Goal: Task Accomplishment & Management: Use online tool/utility

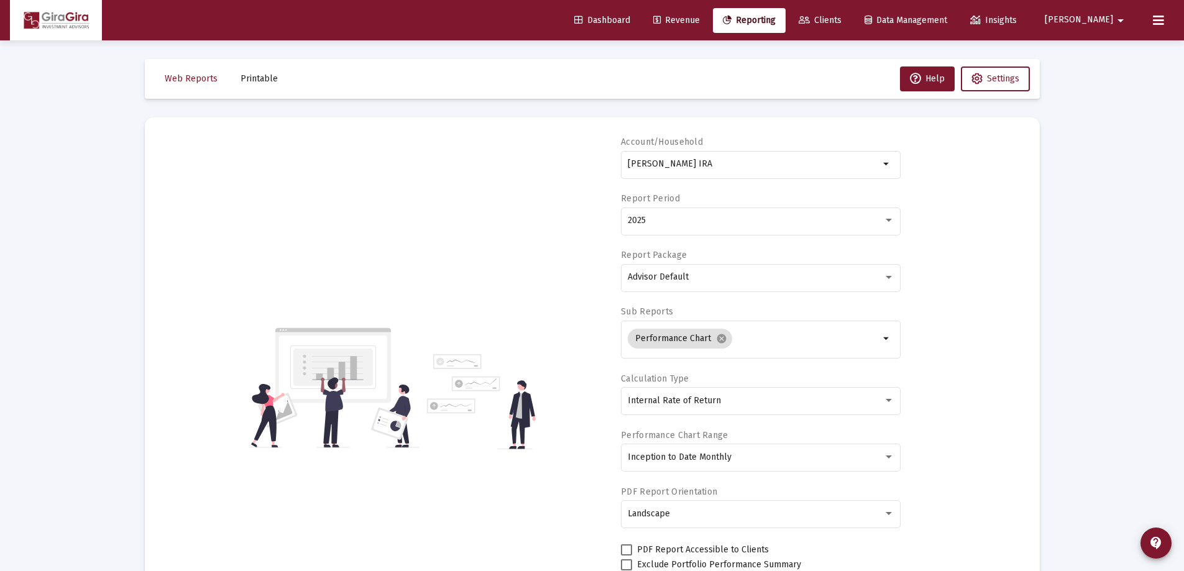
select select "View all"
drag, startPoint x: 628, startPoint y: 160, endPoint x: 1200, endPoint y: 215, distance: 573.9
click at [1184, 215] on html "Dashboard Revenue Reporting Clients Data Management Insights [PERSON_NAME] Inte…" at bounding box center [592, 285] width 1184 height 571
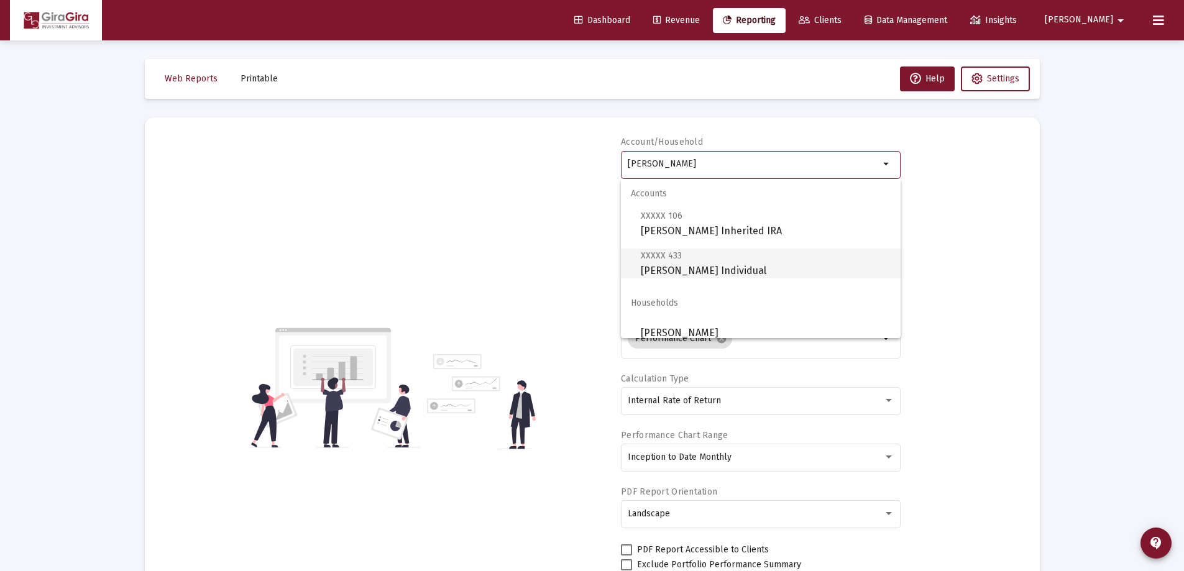
click at [705, 268] on span "XXXXX 433 [PERSON_NAME] Individual" at bounding box center [766, 263] width 250 height 30
type input "[PERSON_NAME] Individual"
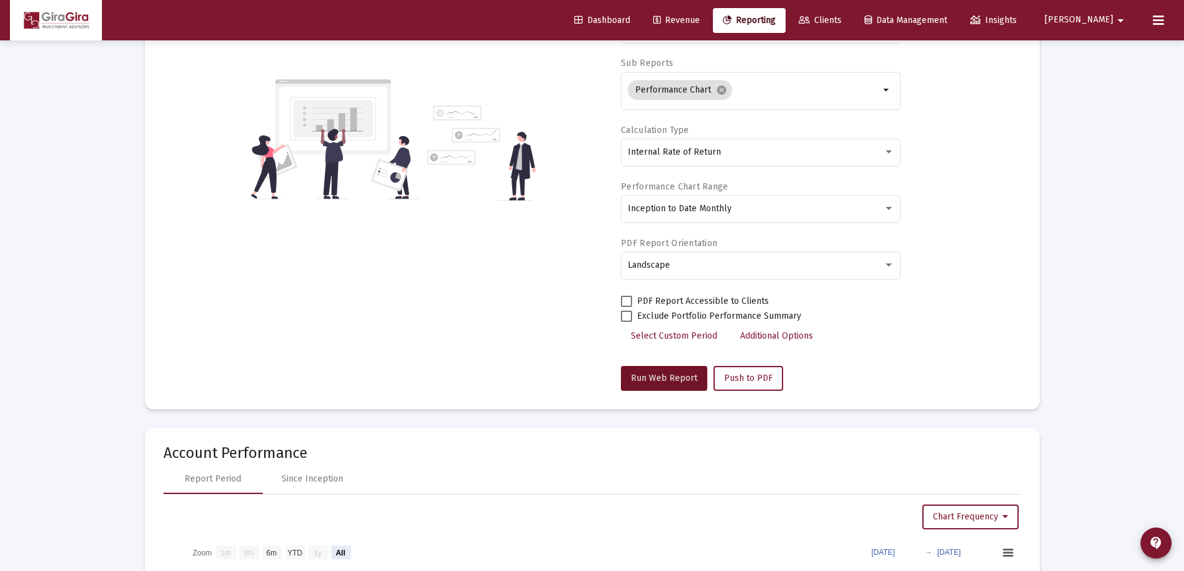
click at [669, 371] on button "Run Web Report" at bounding box center [664, 378] width 86 height 25
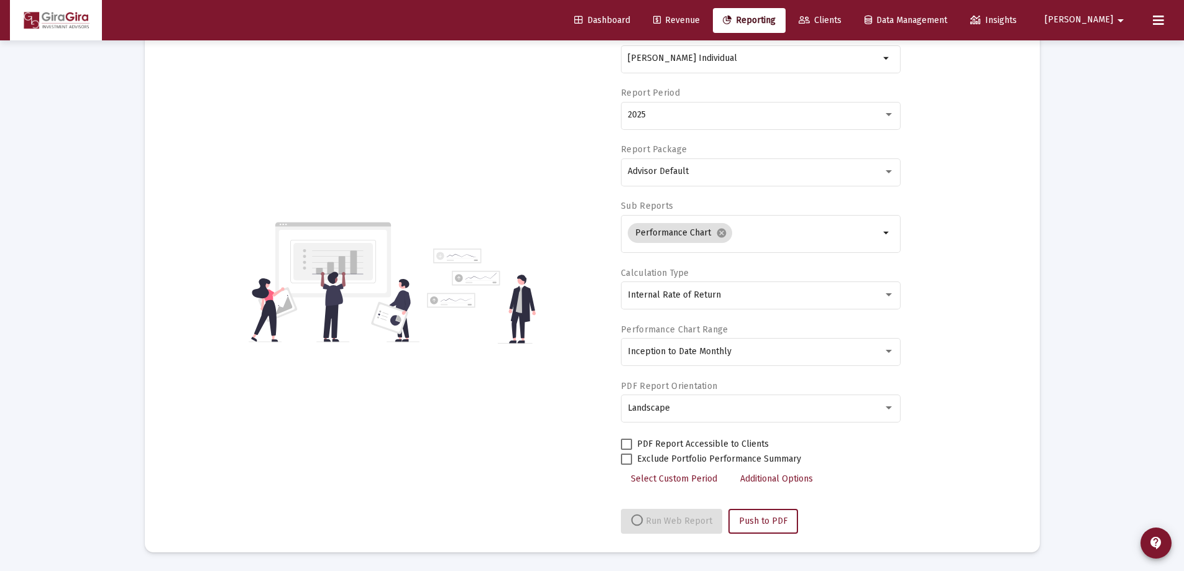
select select "View all"
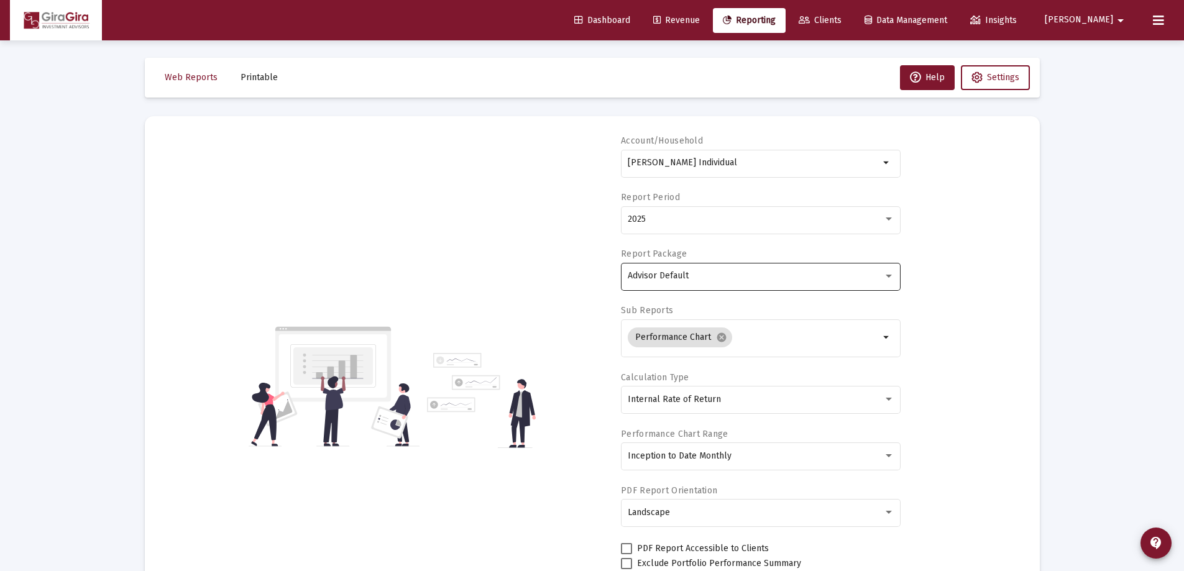
scroll to position [0, 0]
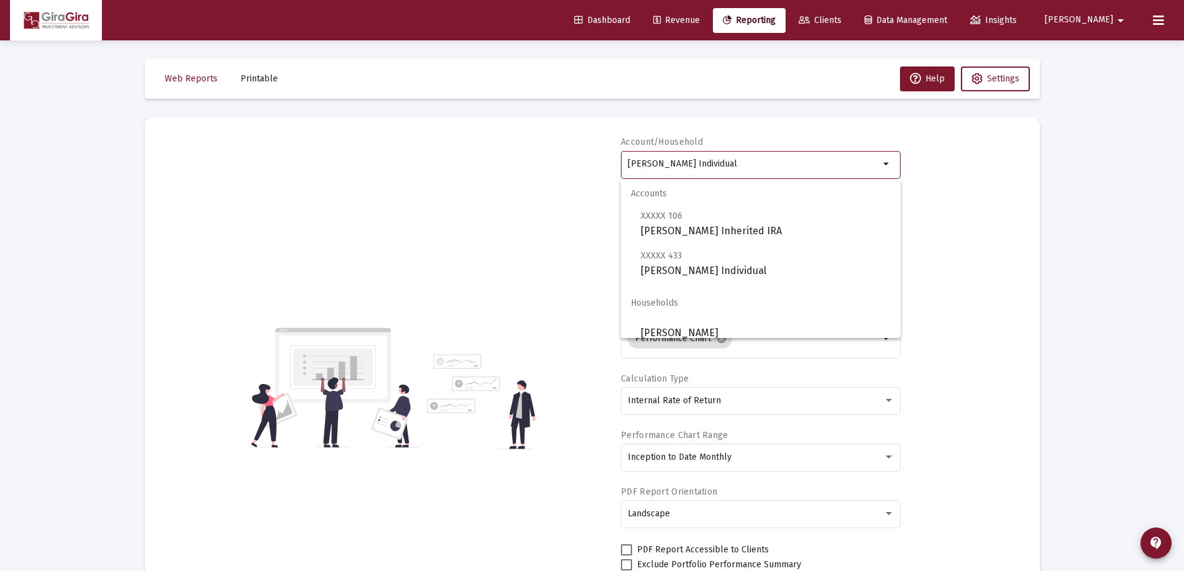
click at [712, 163] on input "[PERSON_NAME] Individual" at bounding box center [754, 164] width 252 height 10
click at [769, 225] on span "XXXXX 106 [PERSON_NAME] Inherited [PERSON_NAME]" at bounding box center [766, 223] width 250 height 30
type input "[PERSON_NAME] Inherited IRA"
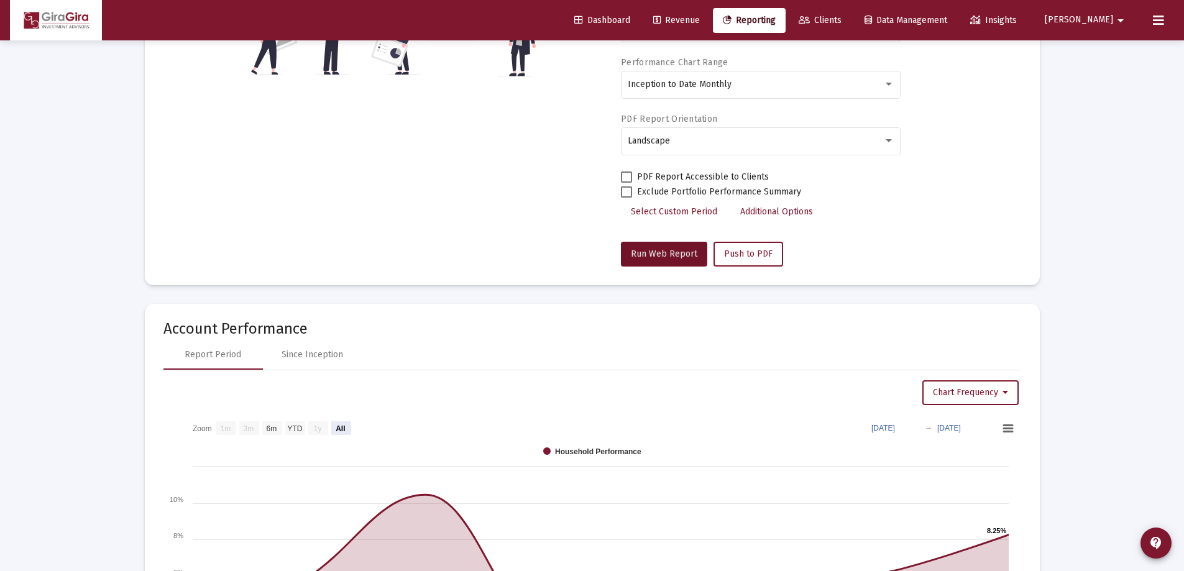
click at [659, 247] on button "Run Web Report" at bounding box center [664, 254] width 86 height 25
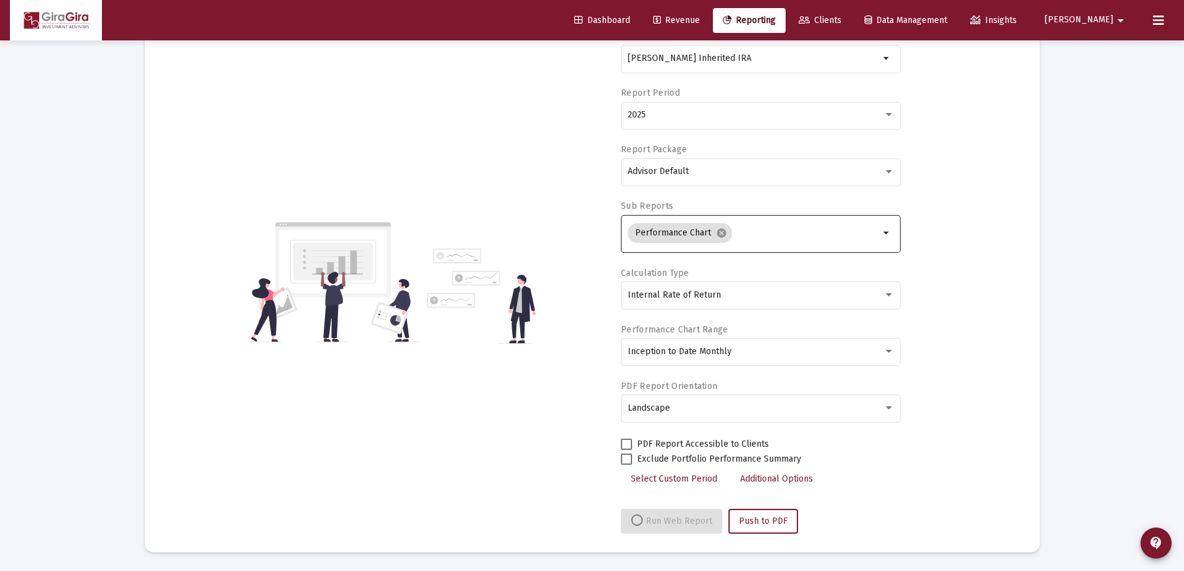
scroll to position [373, 0]
select select "View all"
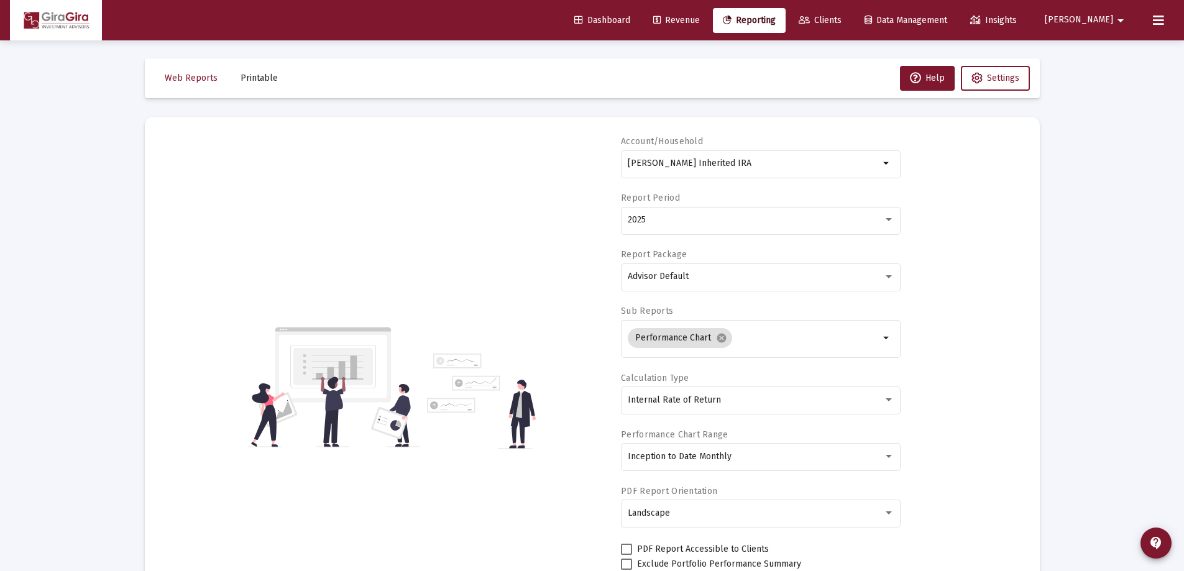
scroll to position [0, 0]
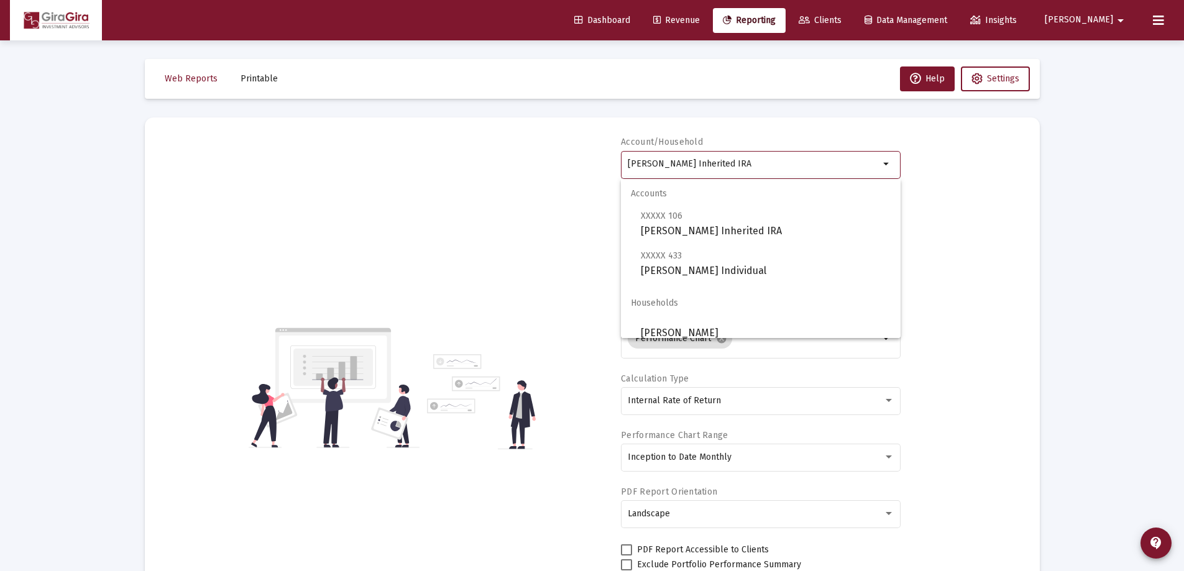
drag, startPoint x: 628, startPoint y: 162, endPoint x: 1228, endPoint y: 199, distance: 601.0
click at [1184, 199] on html "Dashboard Revenue Reporting Clients Data Management Insights [PERSON_NAME] Inte…" at bounding box center [592, 285] width 1184 height 571
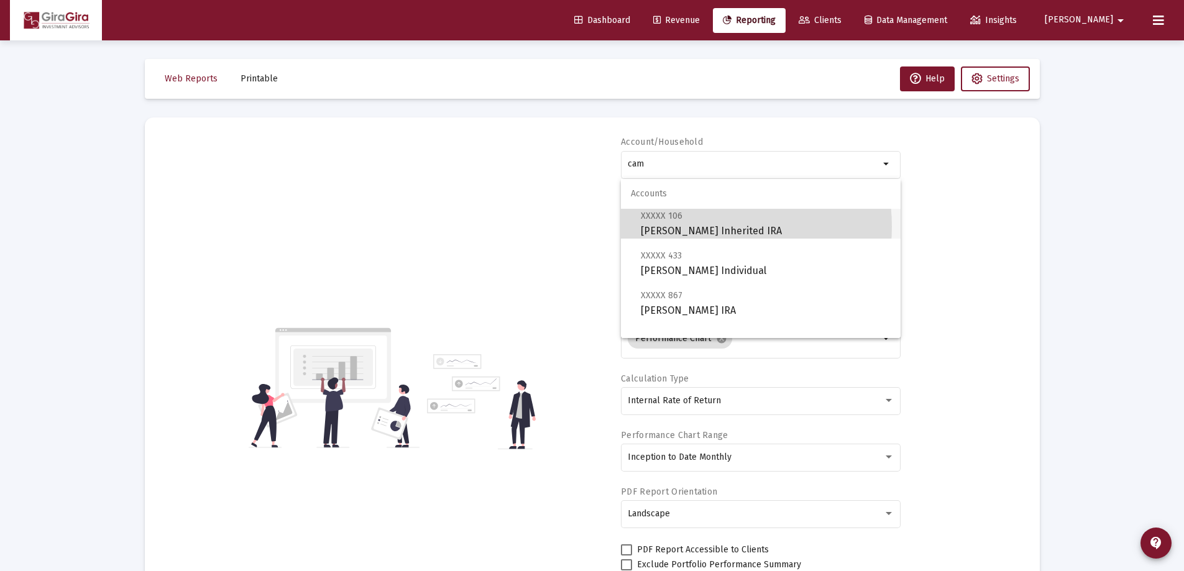
click at [707, 226] on span "XXXXX 106 [PERSON_NAME] Inherited [PERSON_NAME]" at bounding box center [766, 223] width 250 height 30
type input "[PERSON_NAME] Inherited IRA"
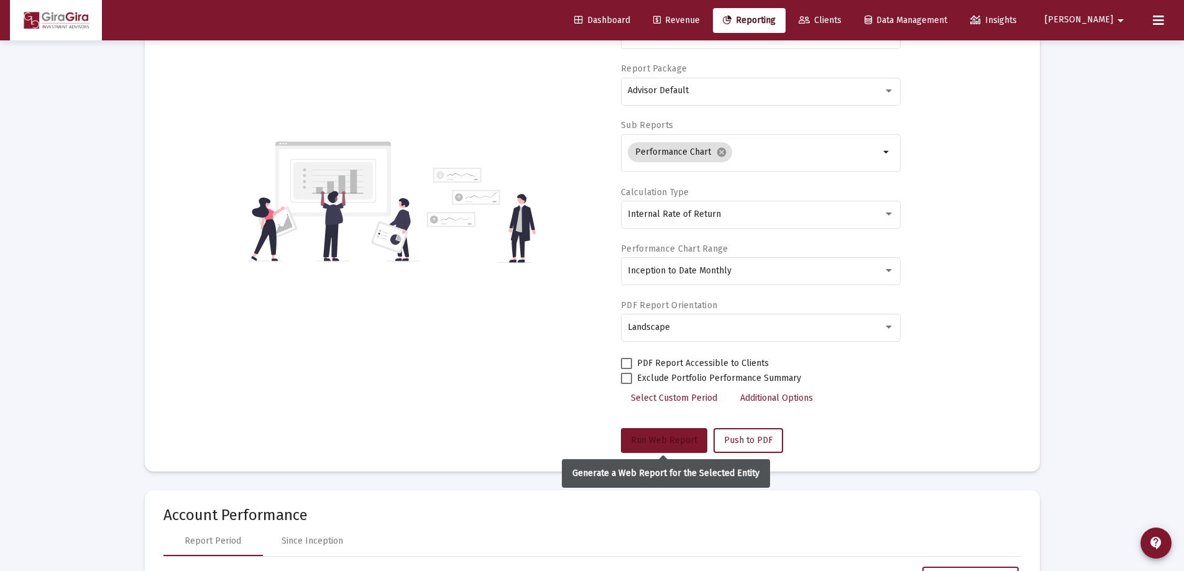
click at [676, 437] on span "Run Web Report" at bounding box center [664, 440] width 67 height 11
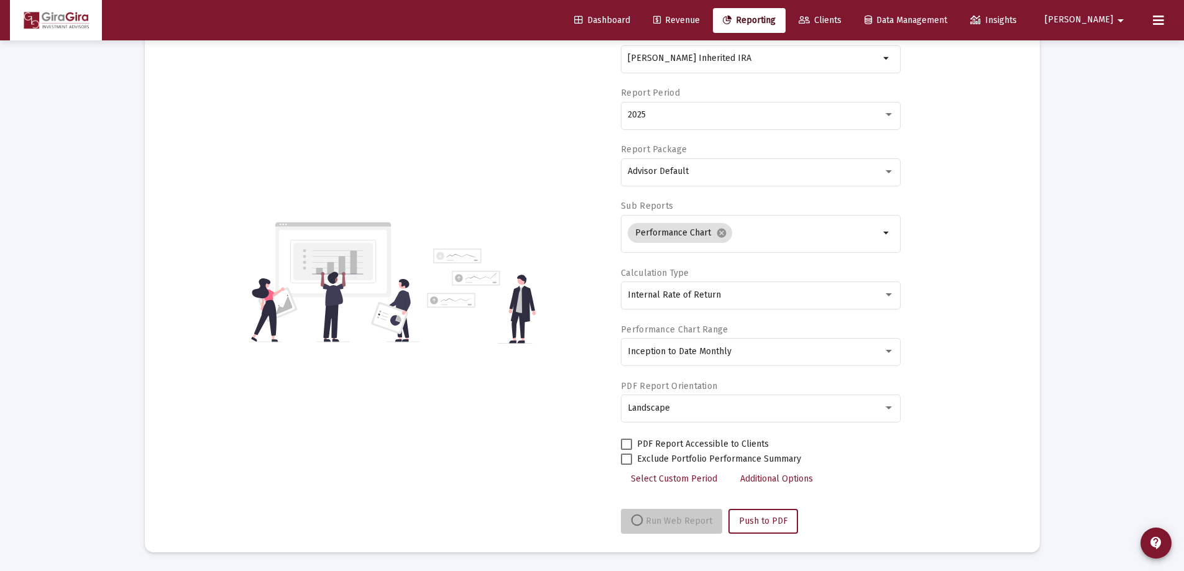
scroll to position [106, 0]
select select "View all"
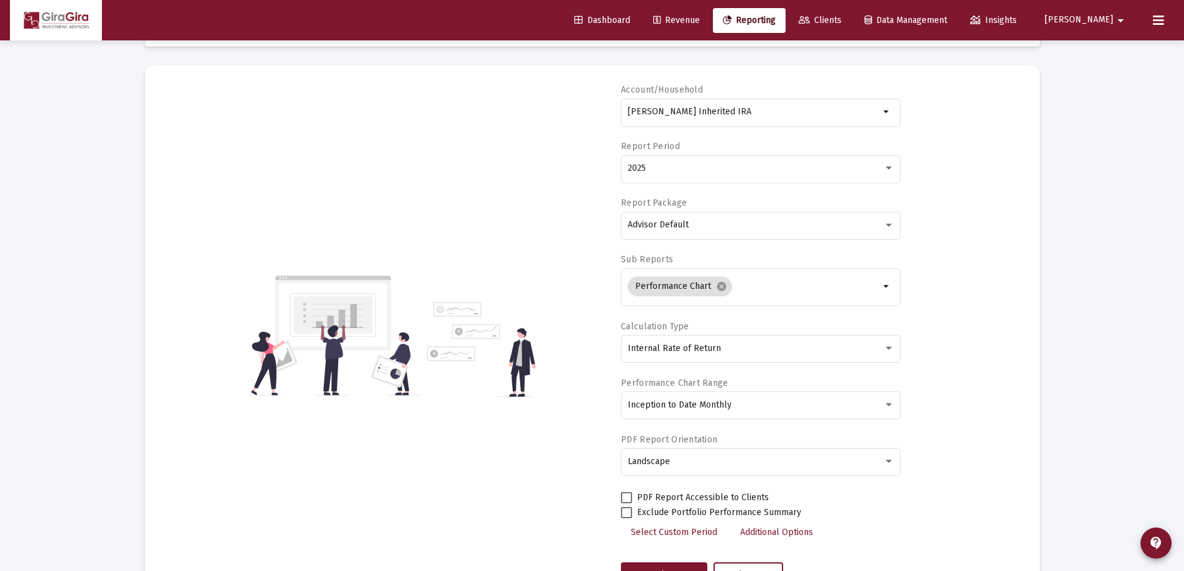
scroll to position [0, 0]
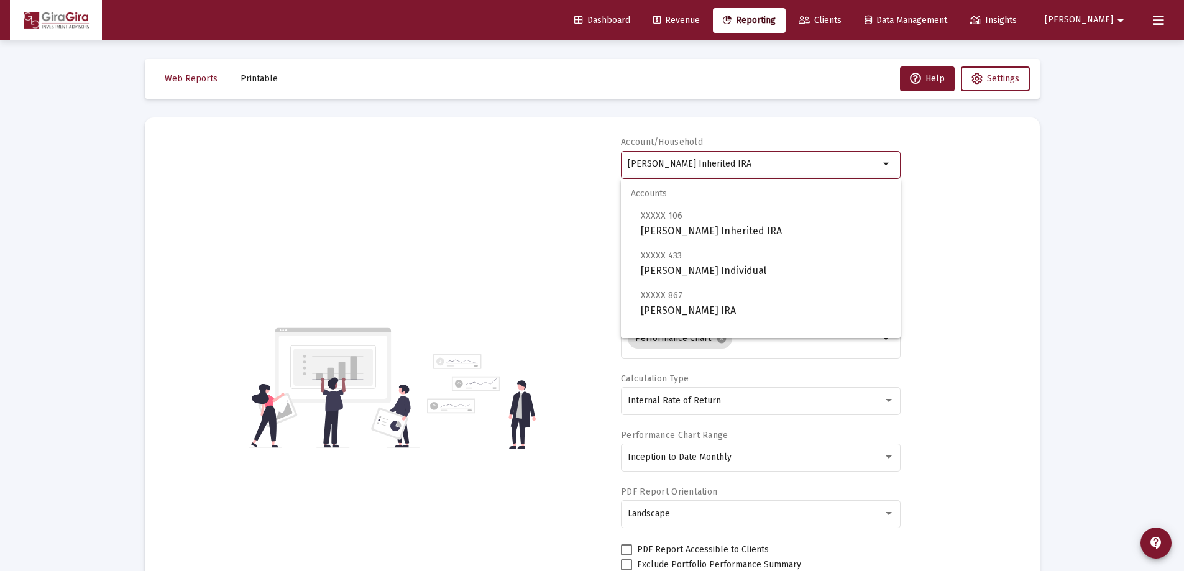
click at [659, 160] on input "[PERSON_NAME] Inherited IRA" at bounding box center [754, 164] width 252 height 10
click at [748, 269] on span "XXXXX 433 [PERSON_NAME] Individual" at bounding box center [766, 263] width 250 height 30
type input "[PERSON_NAME] Individual"
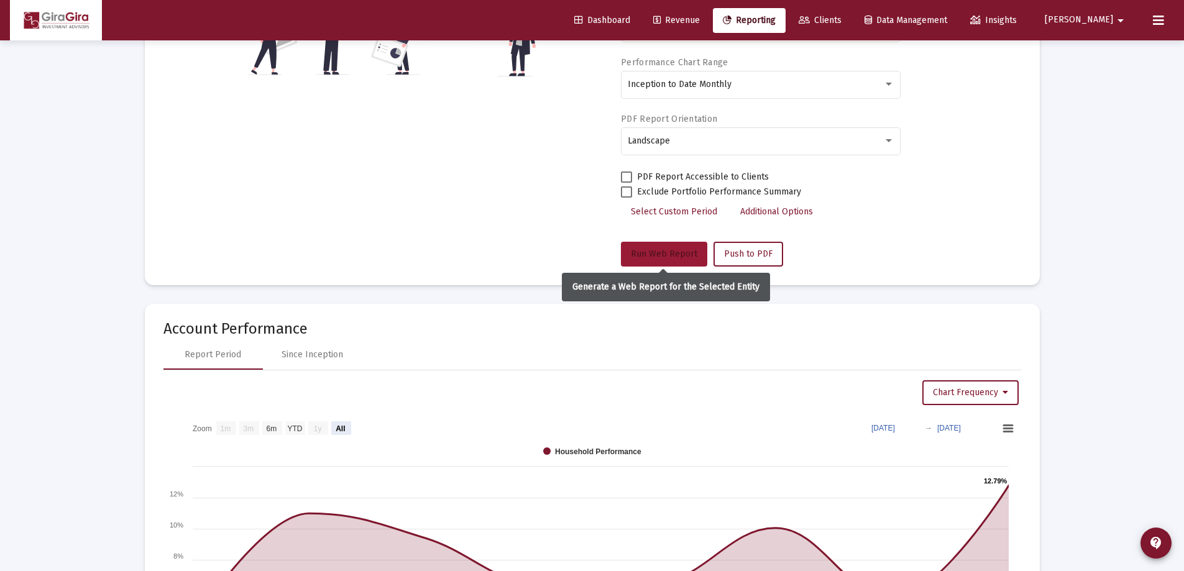
click at [658, 254] on span "Run Web Report" at bounding box center [664, 254] width 67 height 11
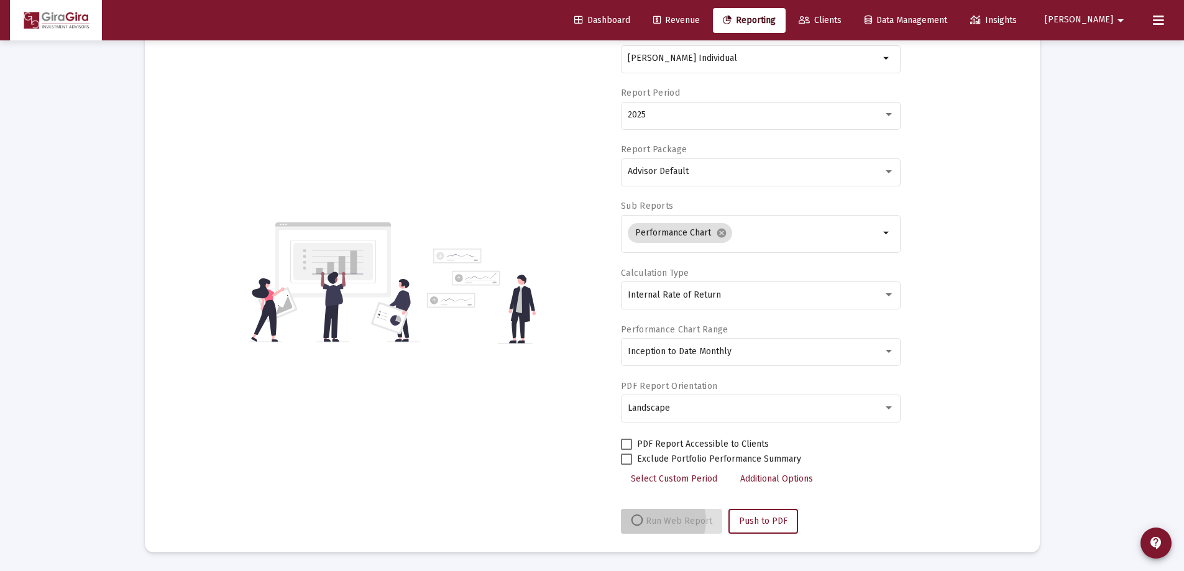
scroll to position [106, 0]
select select "View all"
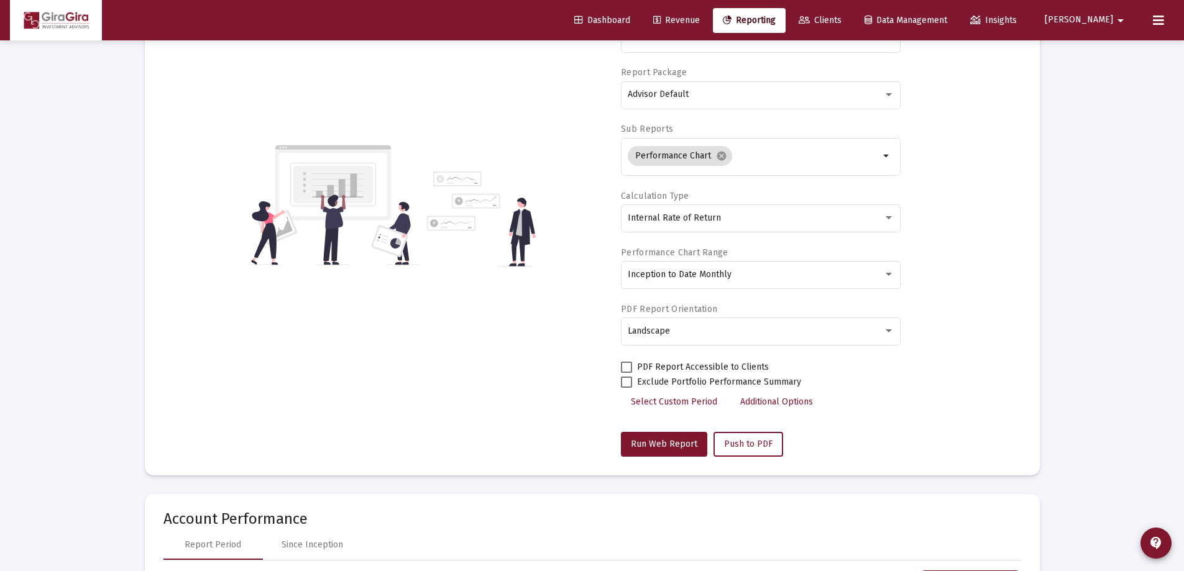
scroll to position [62, 0]
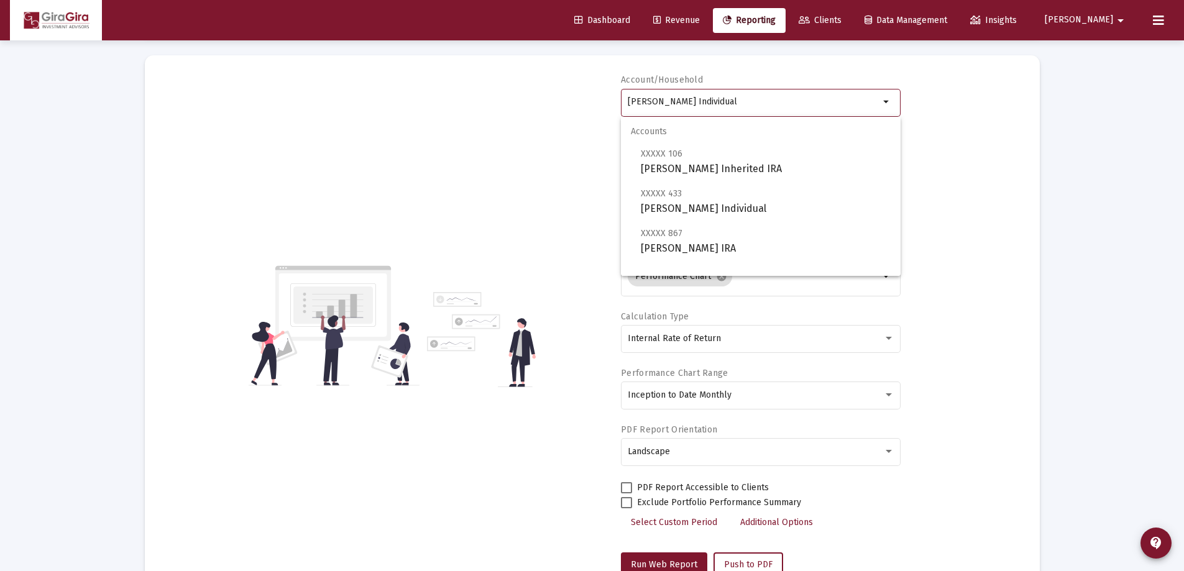
drag, startPoint x: 627, startPoint y: 101, endPoint x: 1417, endPoint y: 229, distance: 800.4
click at [1184, 229] on html "Dashboard Revenue Reporting Clients Data Management Insights [PERSON_NAME] Inte…" at bounding box center [592, 223] width 1184 height 571
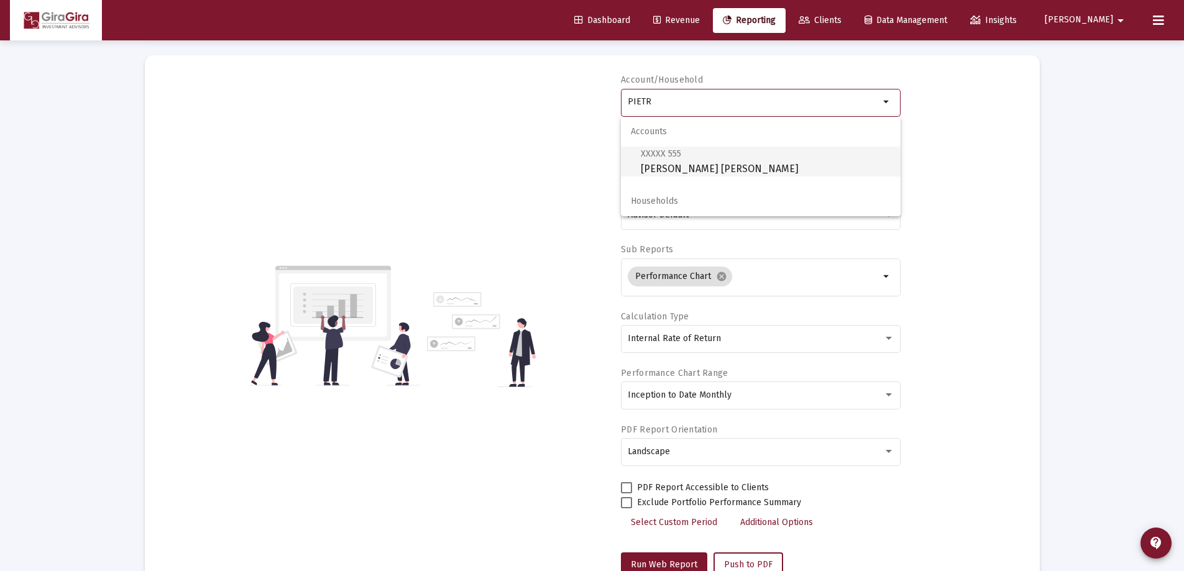
click at [653, 155] on span "XXXXX 555" at bounding box center [661, 154] width 40 height 11
type input "[PERSON_NAME] [PERSON_NAME]"
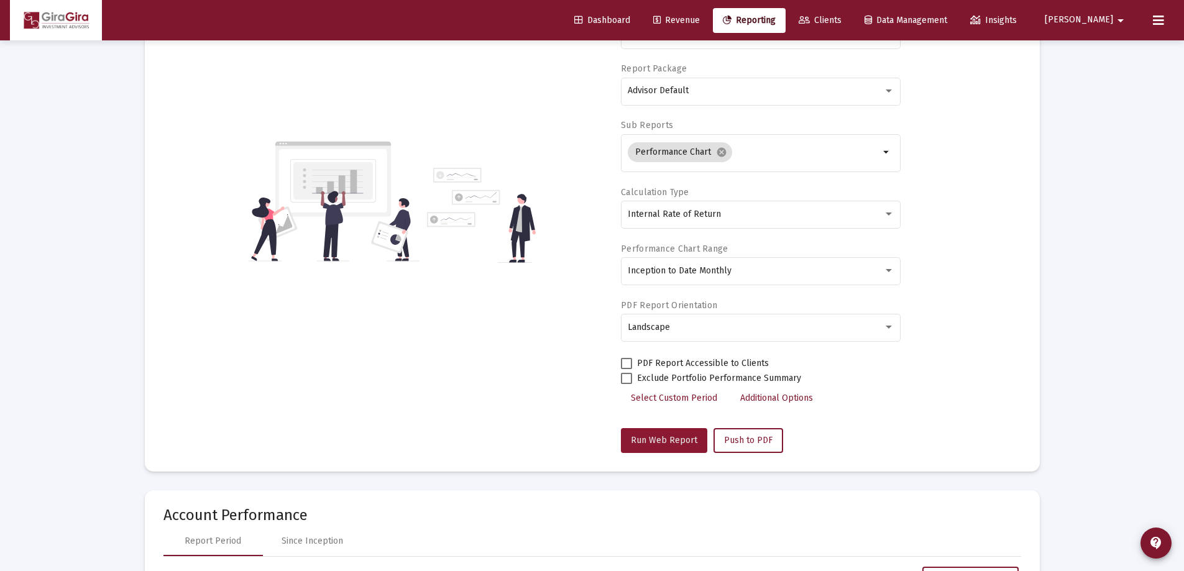
click at [680, 436] on span "Run Web Report" at bounding box center [664, 440] width 67 height 11
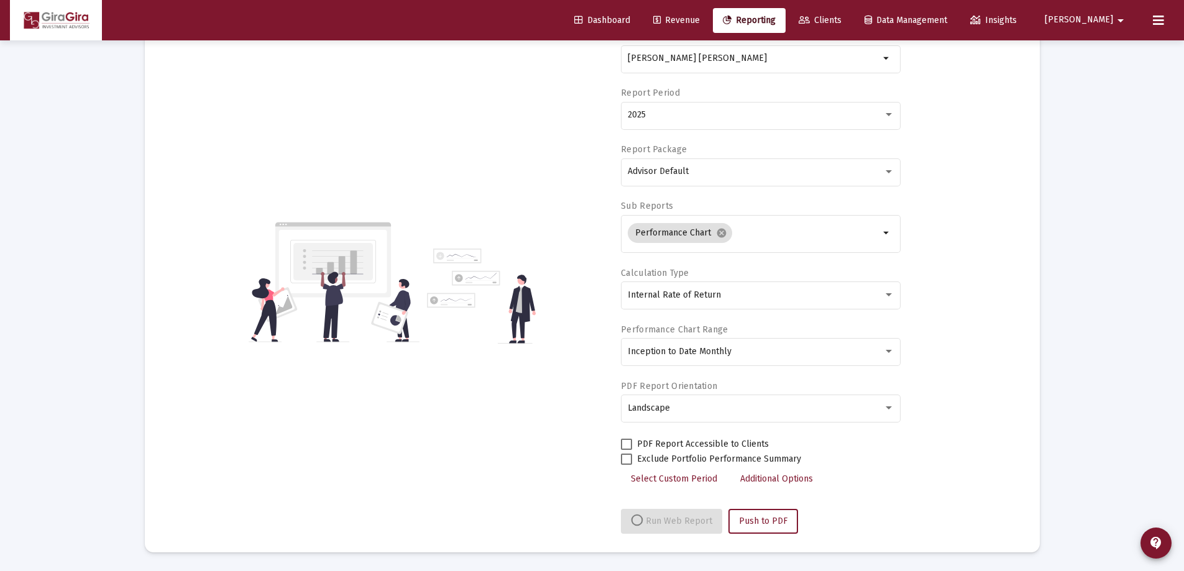
select select "View all"
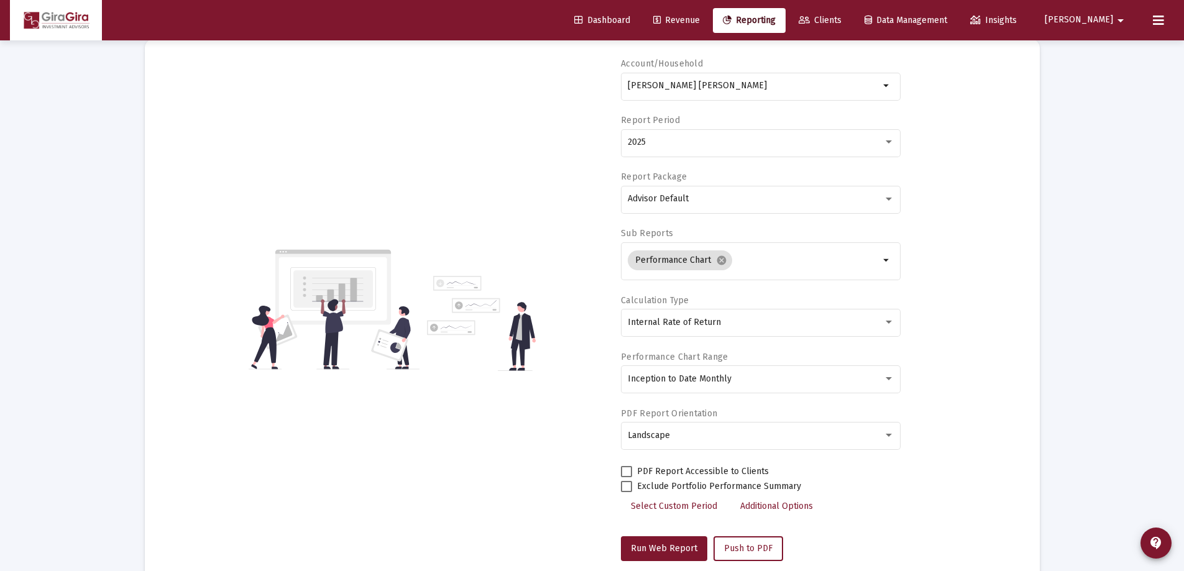
scroll to position [0, 0]
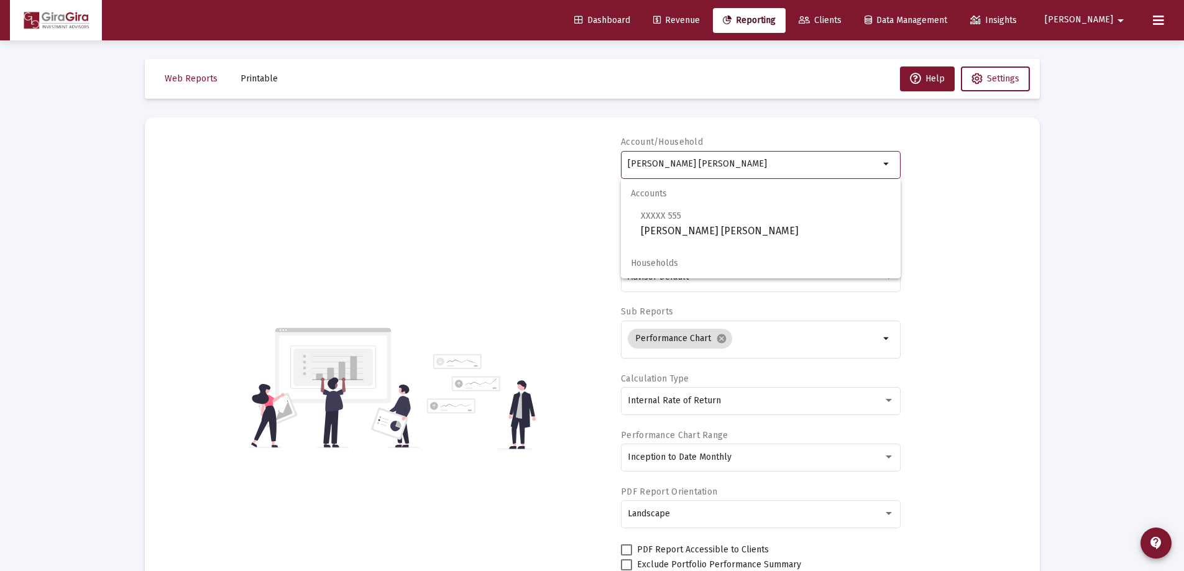
drag, startPoint x: 628, startPoint y: 163, endPoint x: 1169, endPoint y: 183, distance: 540.6
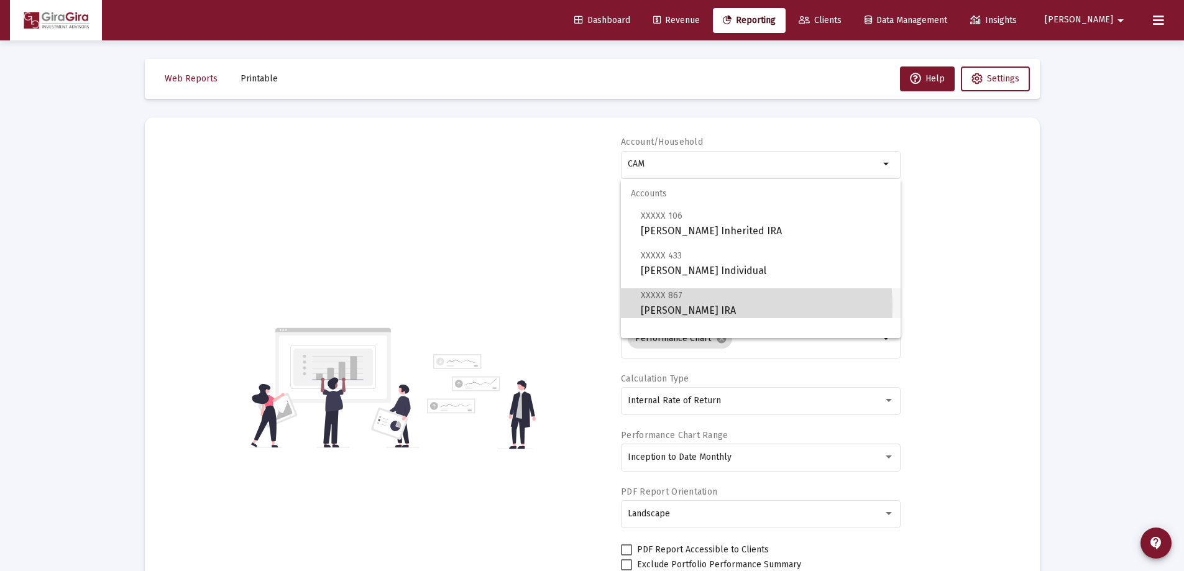
click at [692, 307] on span "XXXXX 867 [PERSON_NAME] IRA" at bounding box center [766, 303] width 250 height 30
type input "[PERSON_NAME] IRA"
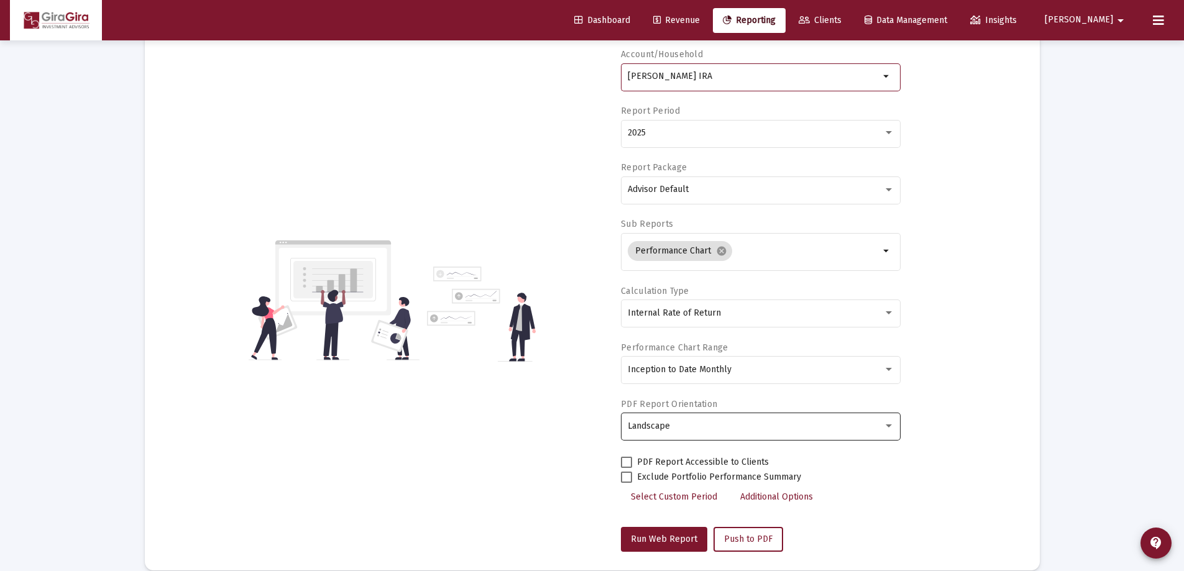
scroll to position [186, 0]
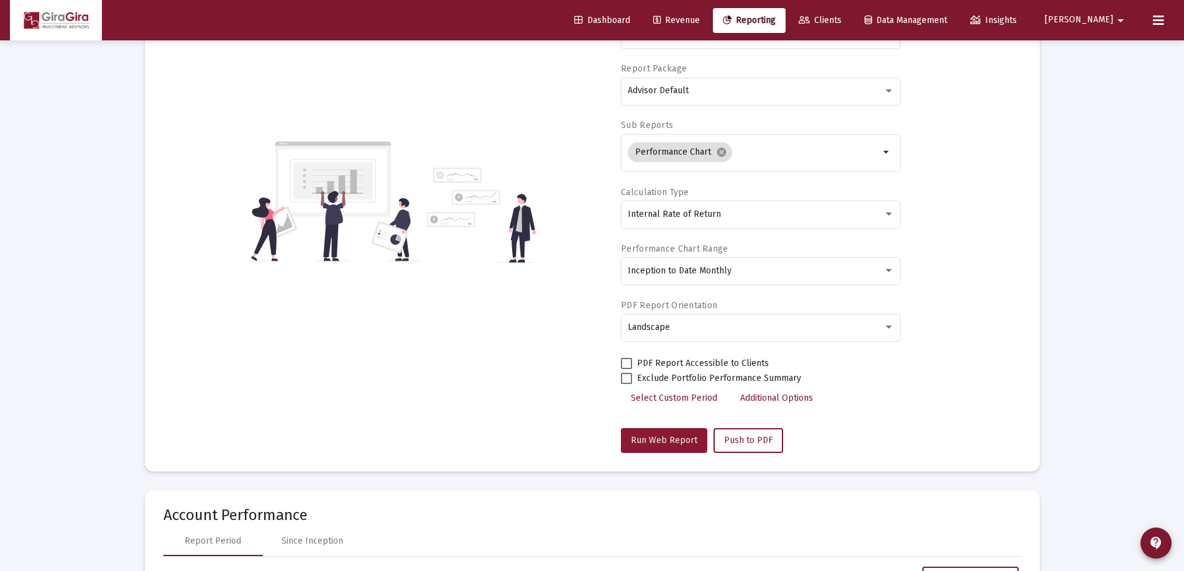
click at [652, 440] on span "Run Web Report" at bounding box center [664, 440] width 67 height 11
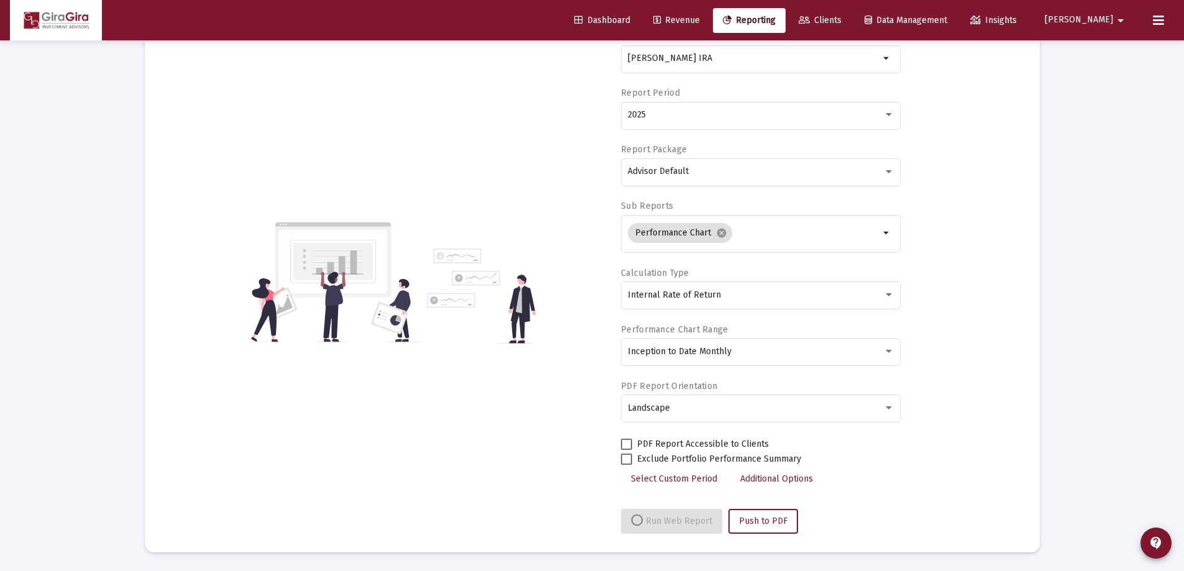
select select "View all"
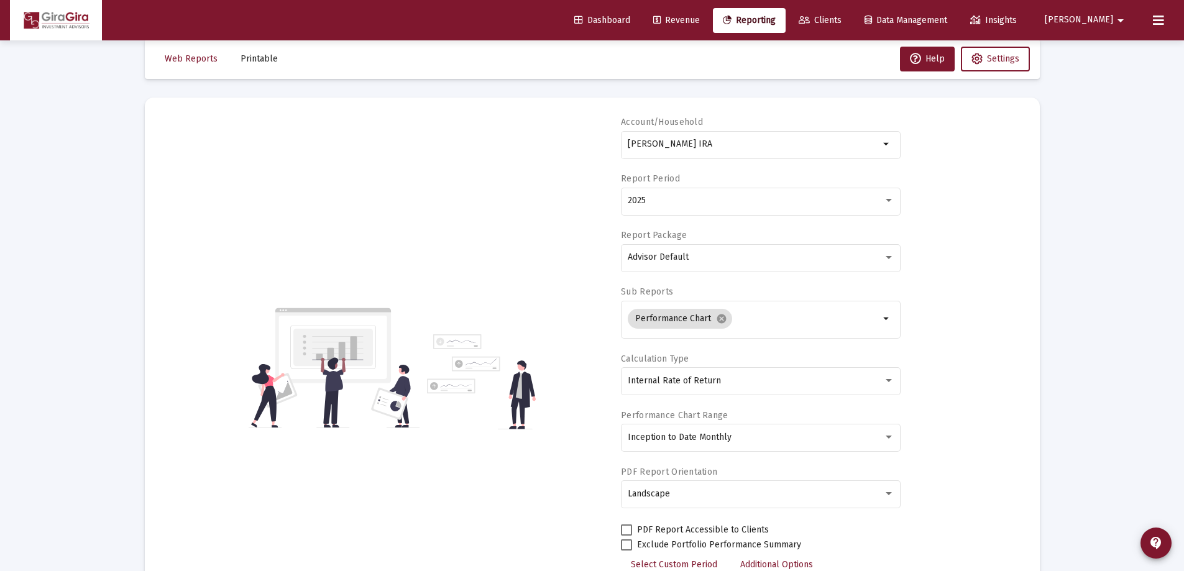
scroll to position [0, 0]
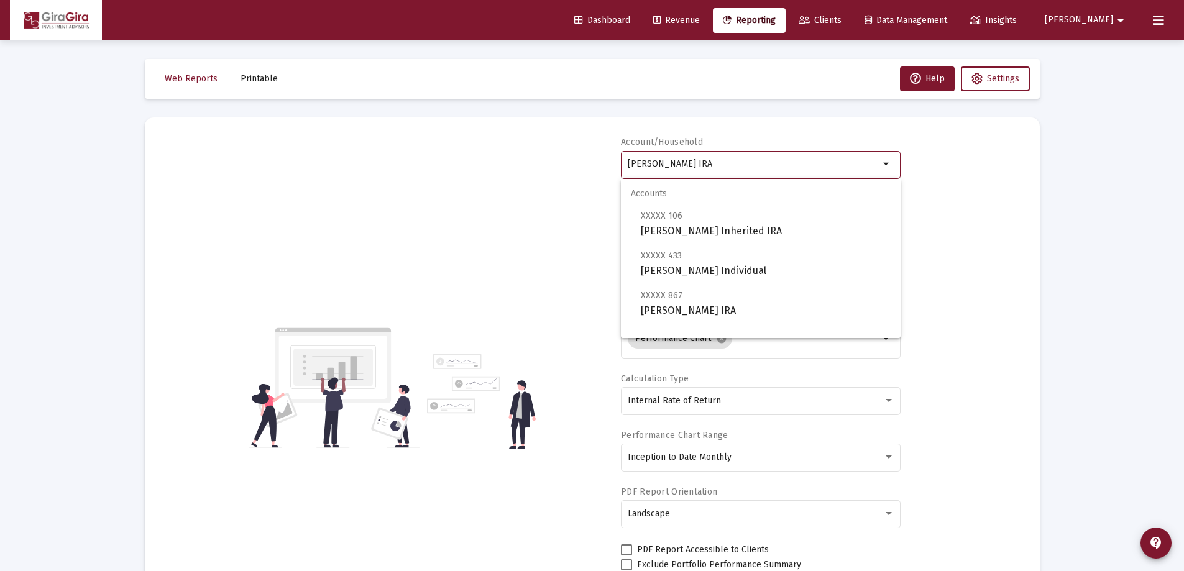
drag, startPoint x: 628, startPoint y: 160, endPoint x: 1343, endPoint y: 177, distance: 714.5
click at [1184, 177] on html "Dashboard Revenue Reporting Clients Data Management Insights [PERSON_NAME] Inte…" at bounding box center [592, 285] width 1184 height 571
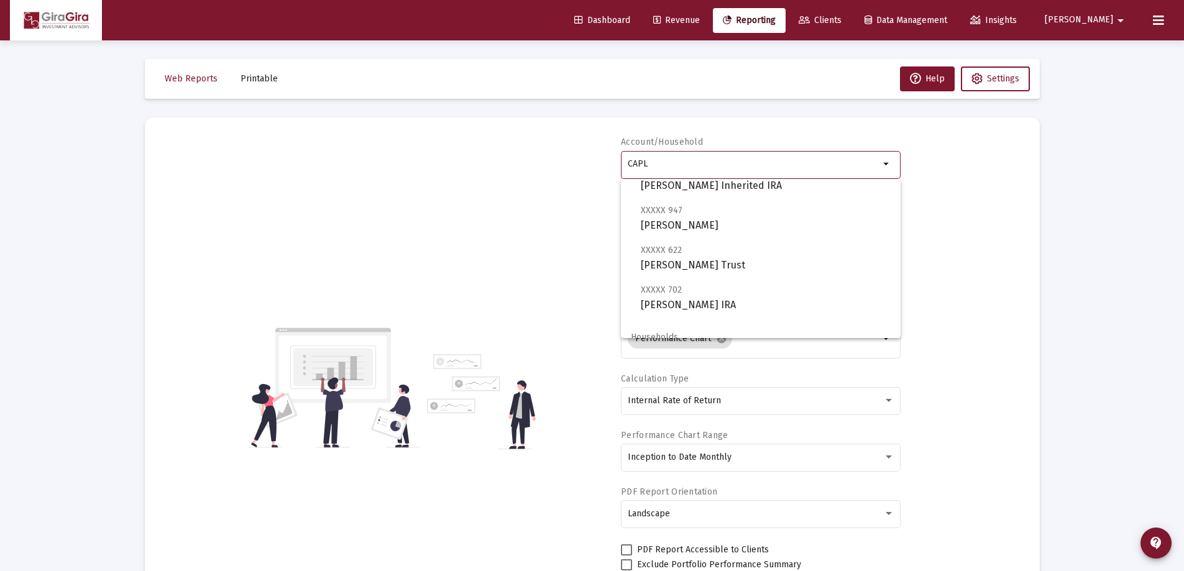
scroll to position [62, 0]
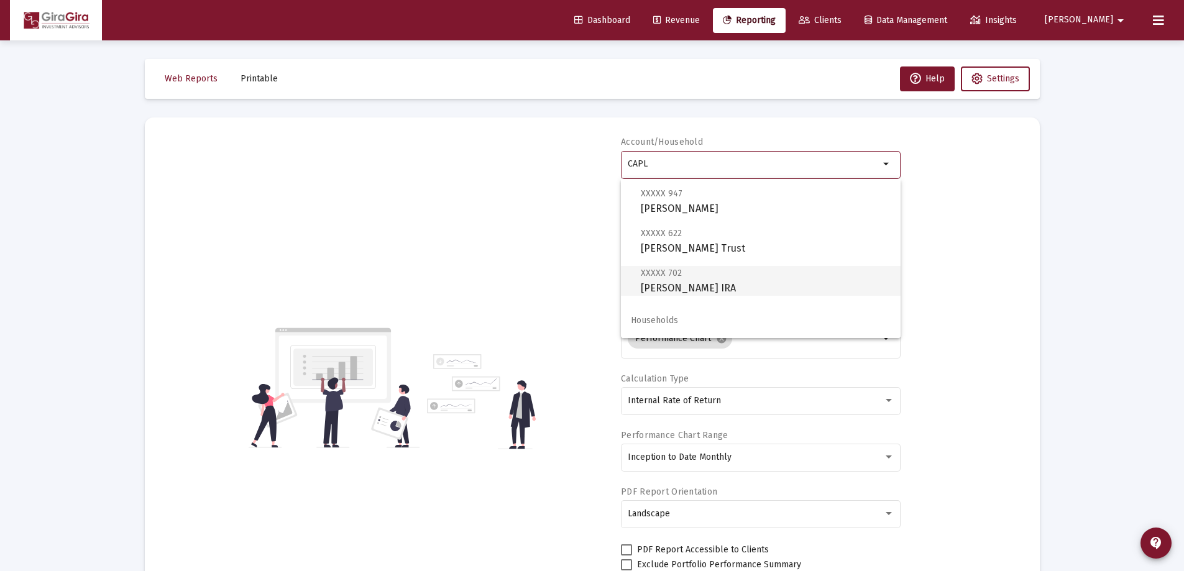
click at [700, 285] on span "XXXXX 702 [PERSON_NAME] IRA" at bounding box center [766, 280] width 250 height 30
type input "[PERSON_NAME] IRA"
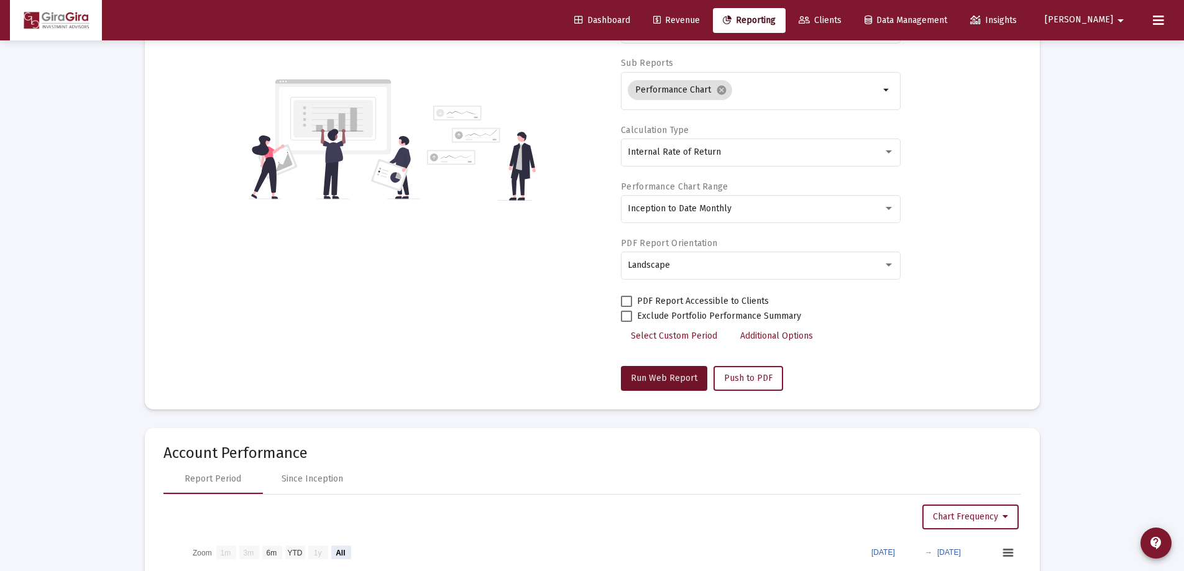
click at [666, 374] on span "Run Web Report" at bounding box center [664, 378] width 67 height 11
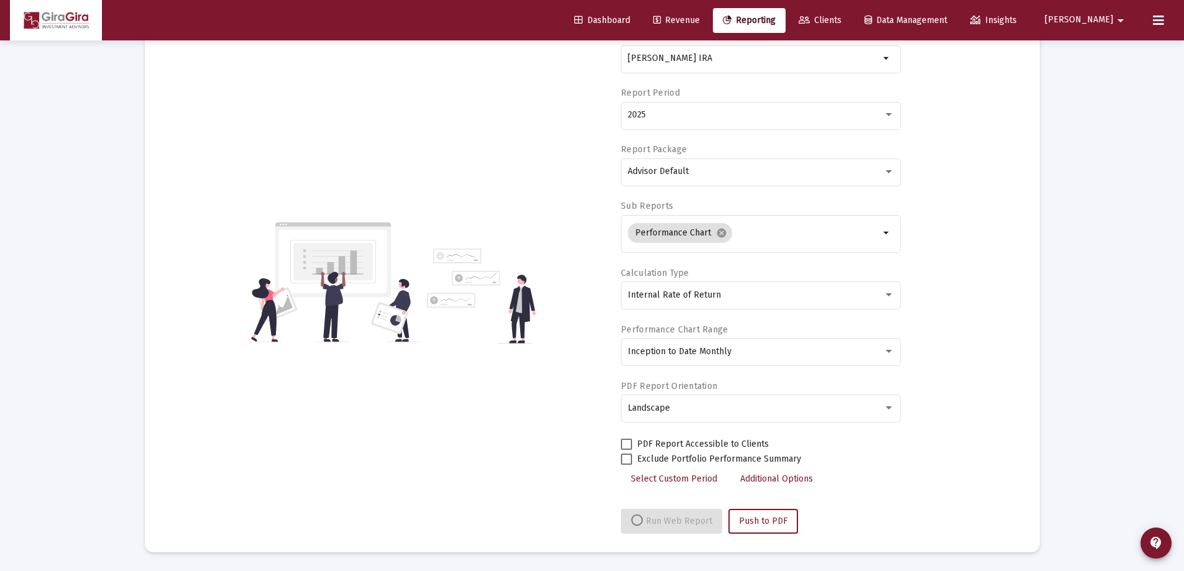
select select "View all"
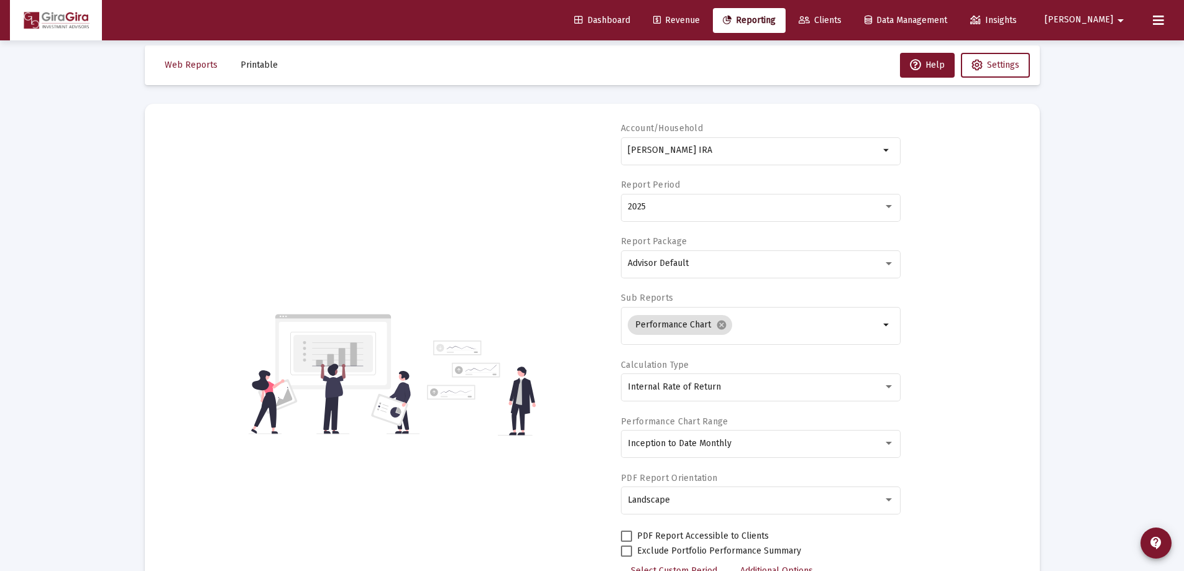
scroll to position [0, 0]
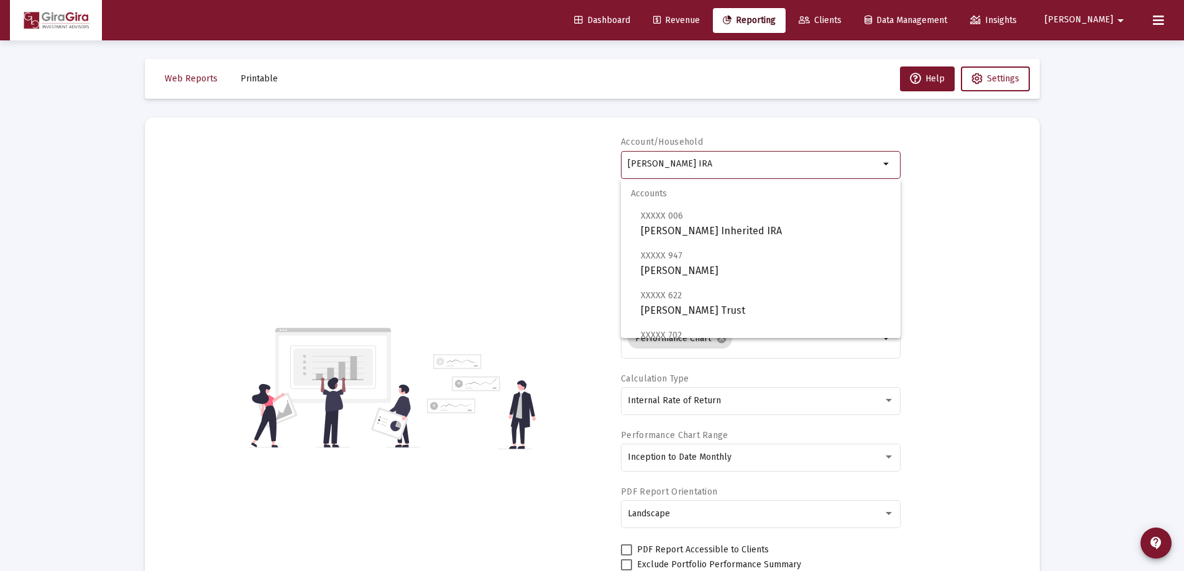
click at [677, 160] on input "[PERSON_NAME] IRA" at bounding box center [754, 164] width 252 height 10
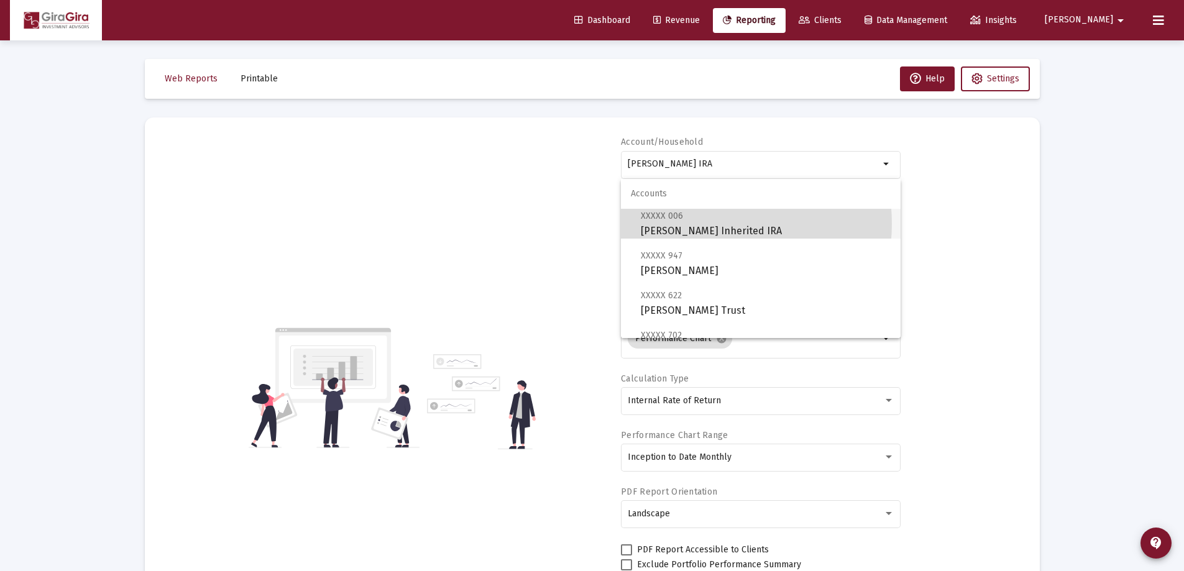
click at [706, 224] on span "XXXXX 006 [PERSON_NAME] Inherited IRA" at bounding box center [766, 223] width 250 height 30
type input "[PERSON_NAME] Inherited IRA"
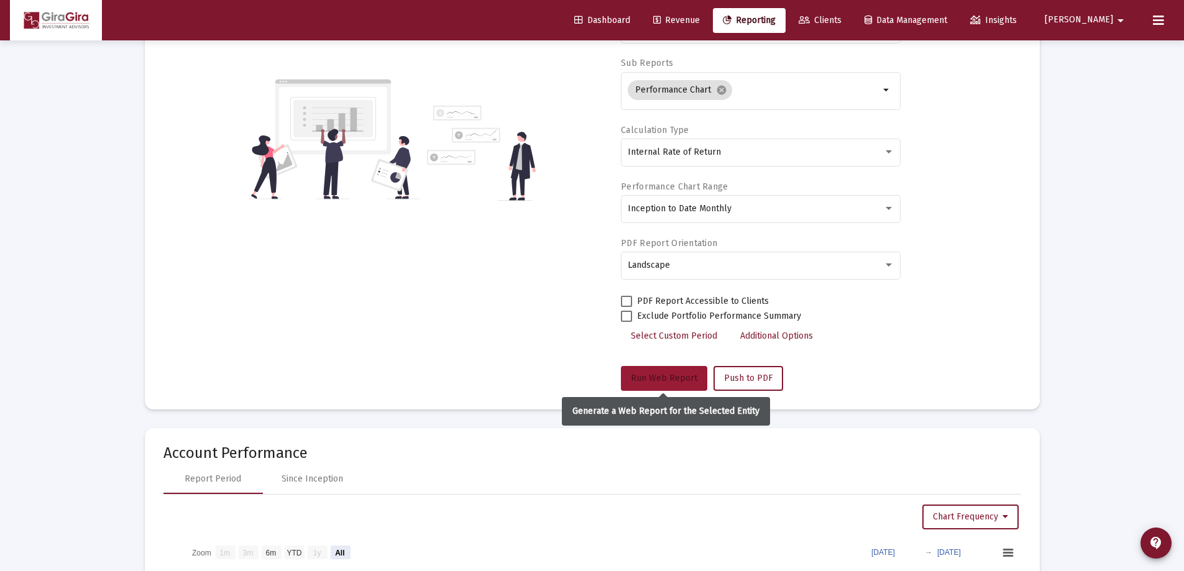
click at [656, 375] on span "Run Web Report" at bounding box center [664, 378] width 67 height 11
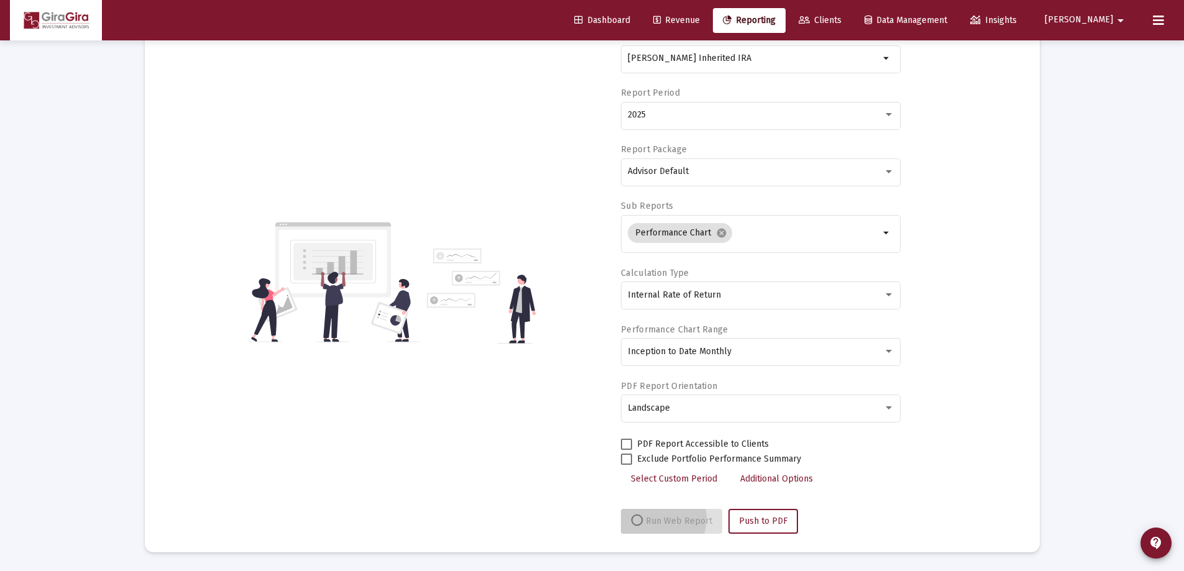
scroll to position [106, 0]
select select "View all"
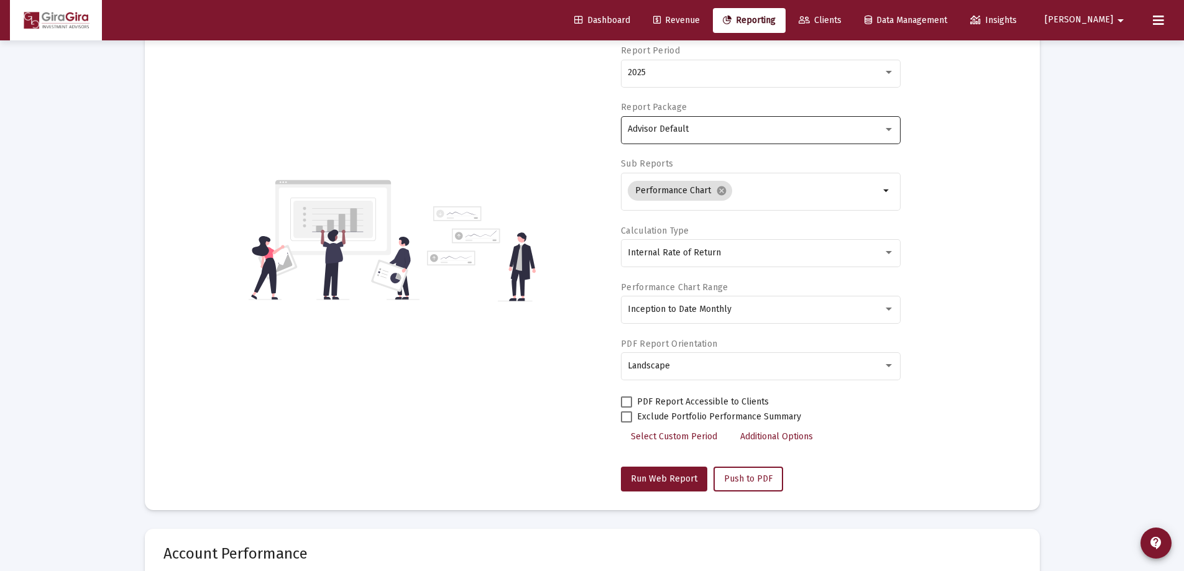
scroll to position [62, 0]
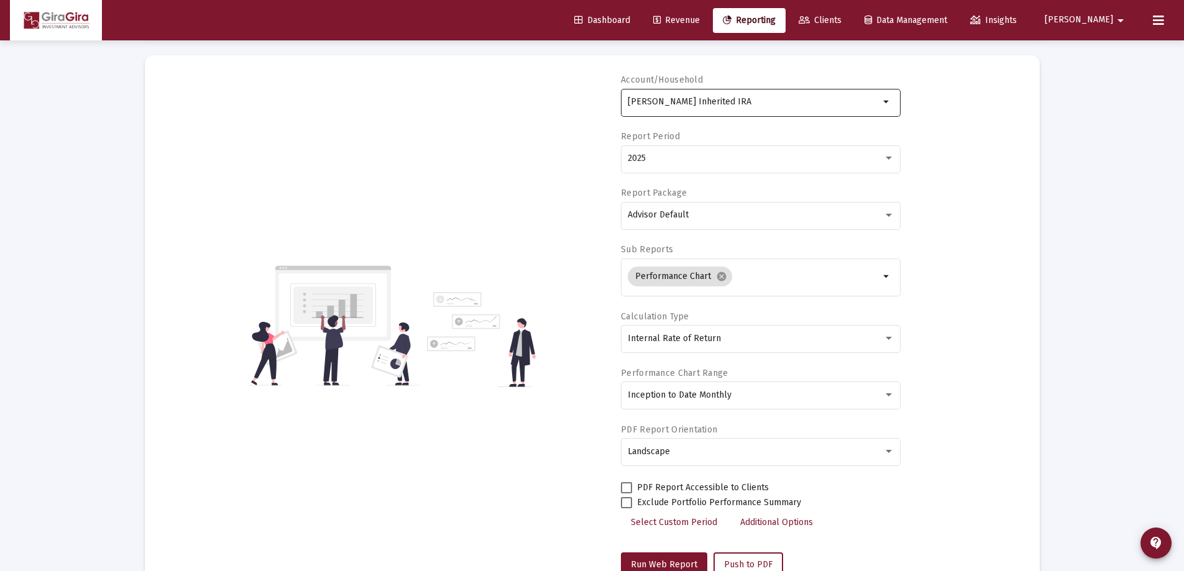
click at [639, 99] on input "[PERSON_NAME] Inherited IRA" at bounding box center [754, 102] width 252 height 10
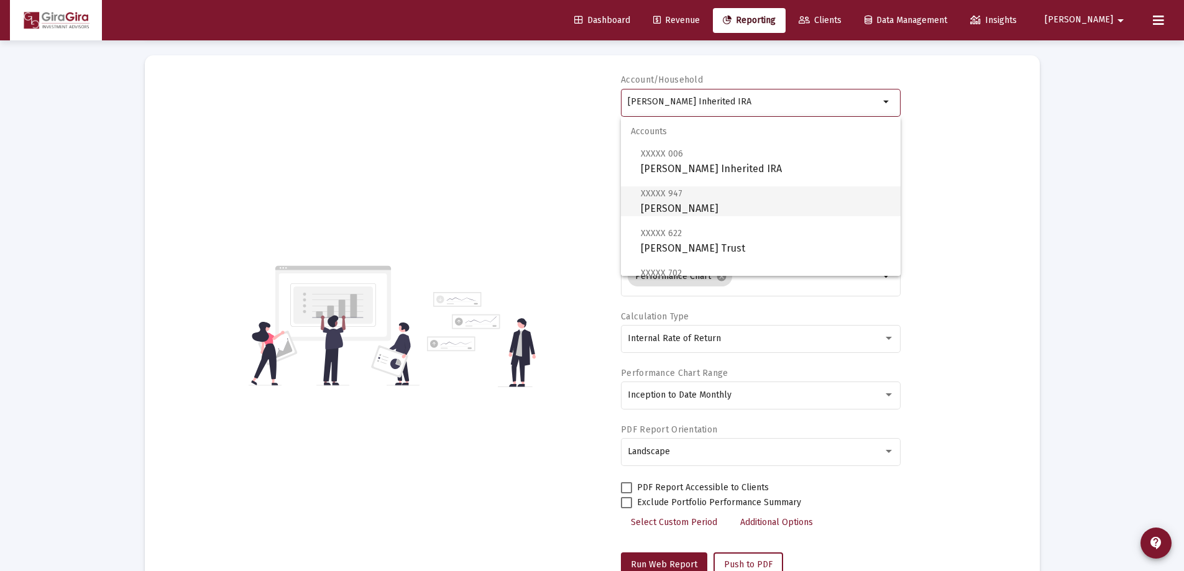
click at [753, 201] on span "XXXXX 947 [PERSON_NAME]" at bounding box center [766, 201] width 250 height 30
type input "[PERSON_NAME]"
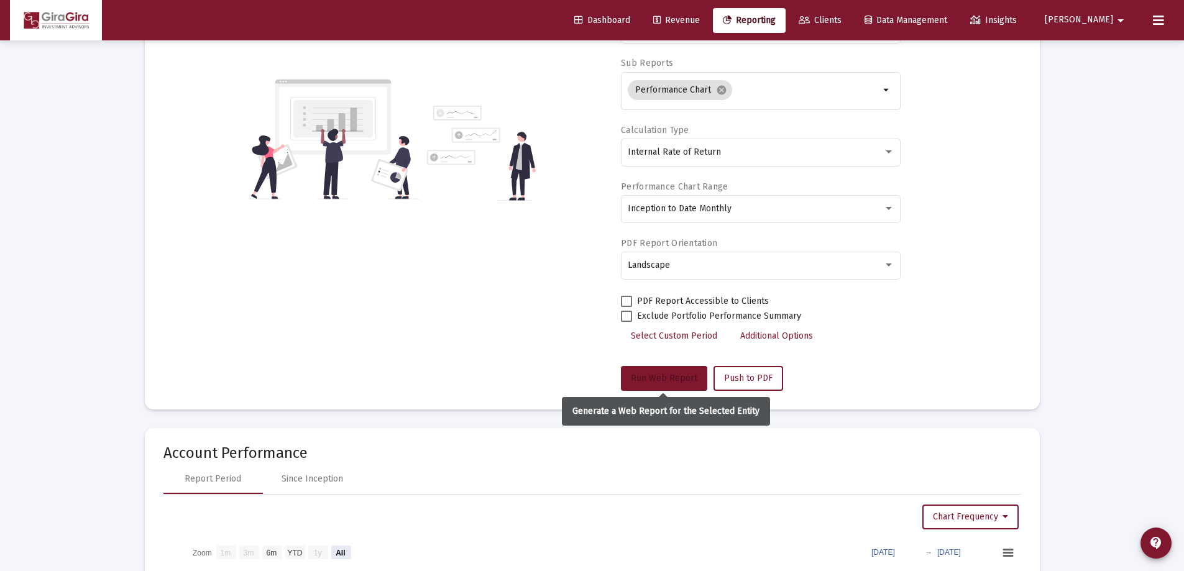
click at [658, 370] on button "Run Web Report" at bounding box center [664, 378] width 86 height 25
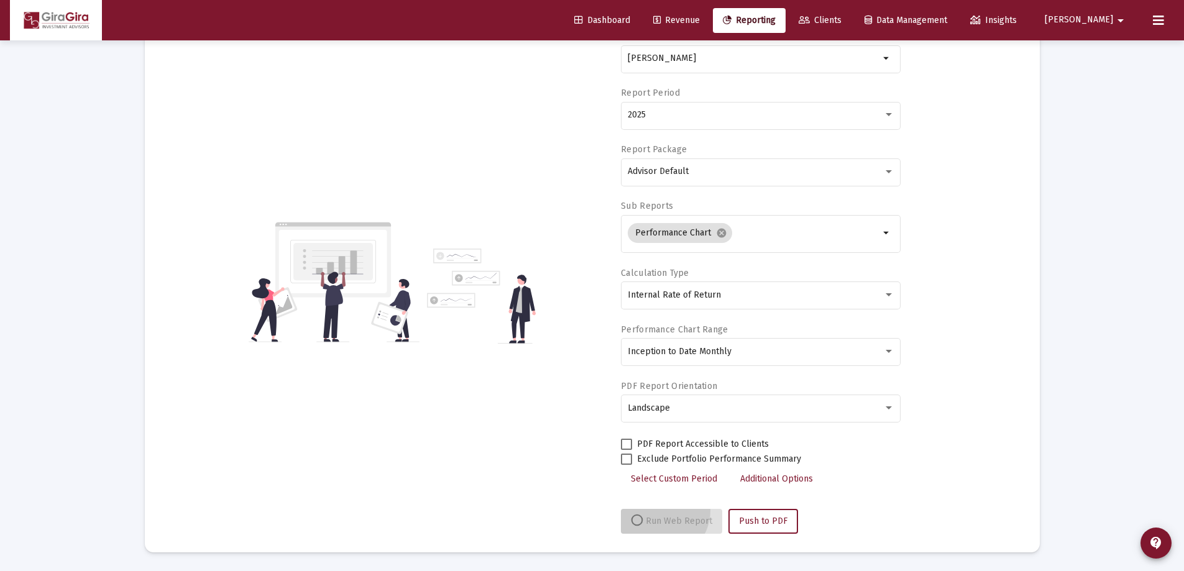
scroll to position [106, 0]
select select "View all"
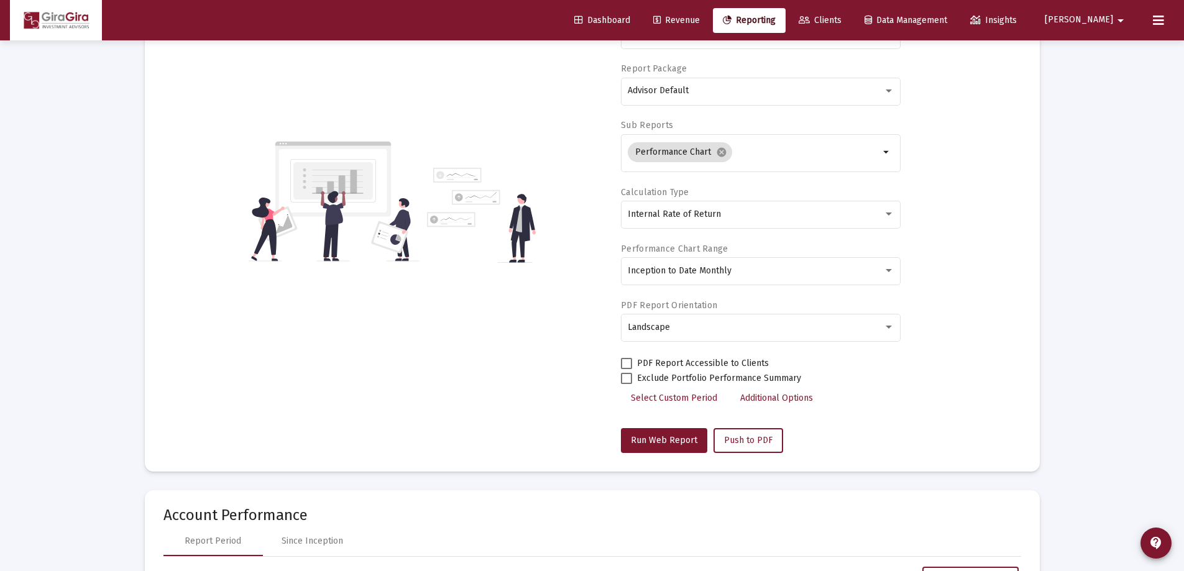
scroll to position [0, 0]
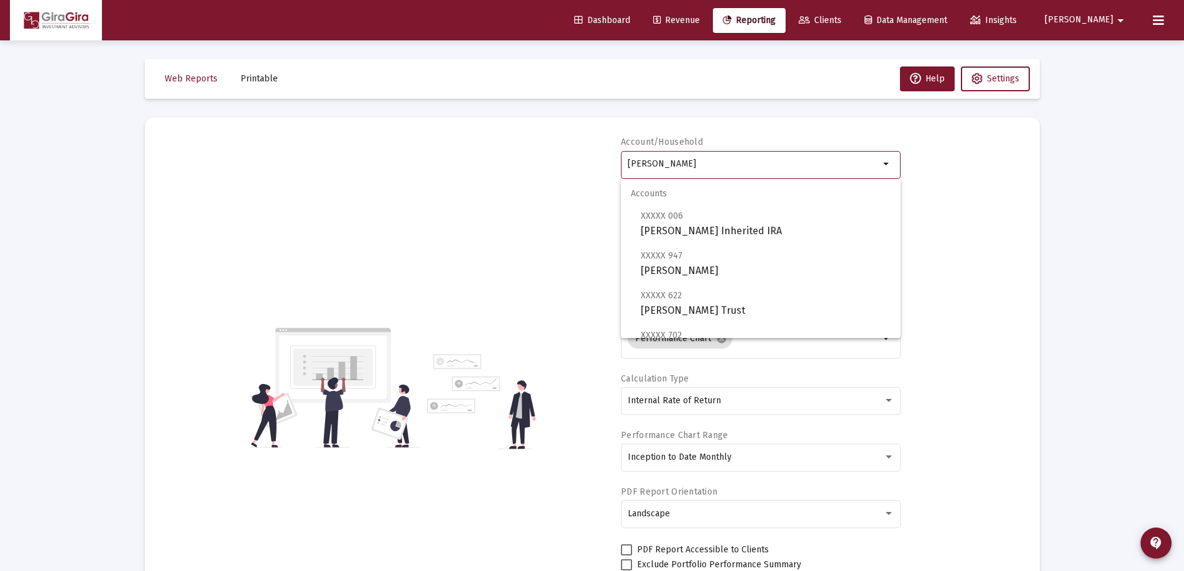
drag, startPoint x: 628, startPoint y: 160, endPoint x: 1199, endPoint y: 209, distance: 572.1
click at [1184, 209] on html "Dashboard Revenue Reporting Clients Data Management Insights [PERSON_NAME] Inte…" at bounding box center [592, 285] width 1184 height 571
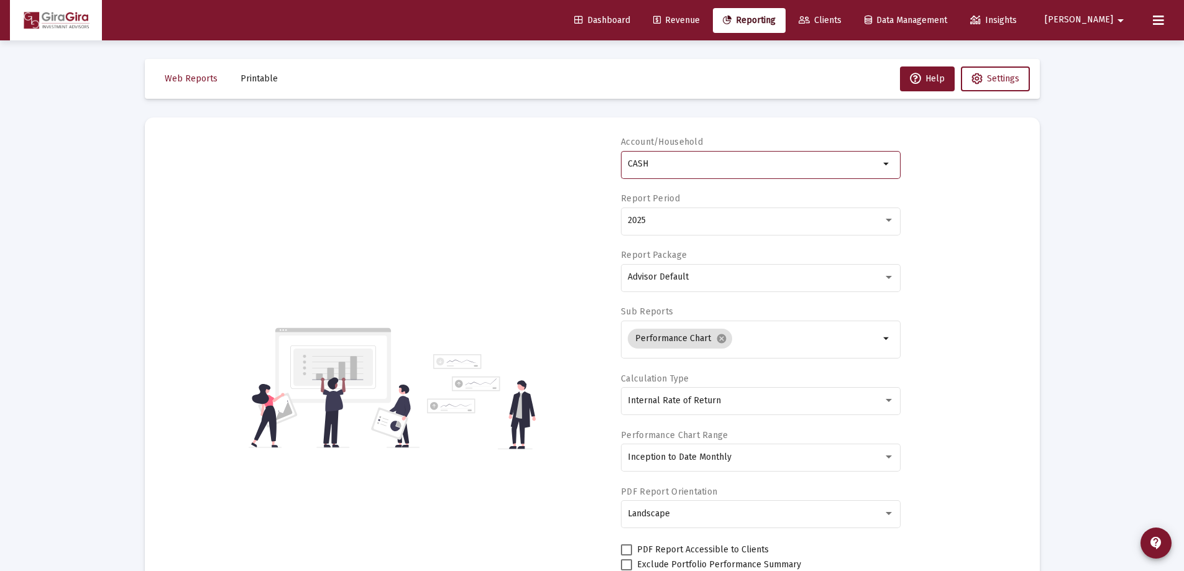
drag, startPoint x: 630, startPoint y: 160, endPoint x: 725, endPoint y: 180, distance: 97.8
click at [725, 180] on body "Dashboard Revenue Reporting Clients Data Management Insights [PERSON_NAME] Inte…" at bounding box center [592, 285] width 1184 height 571
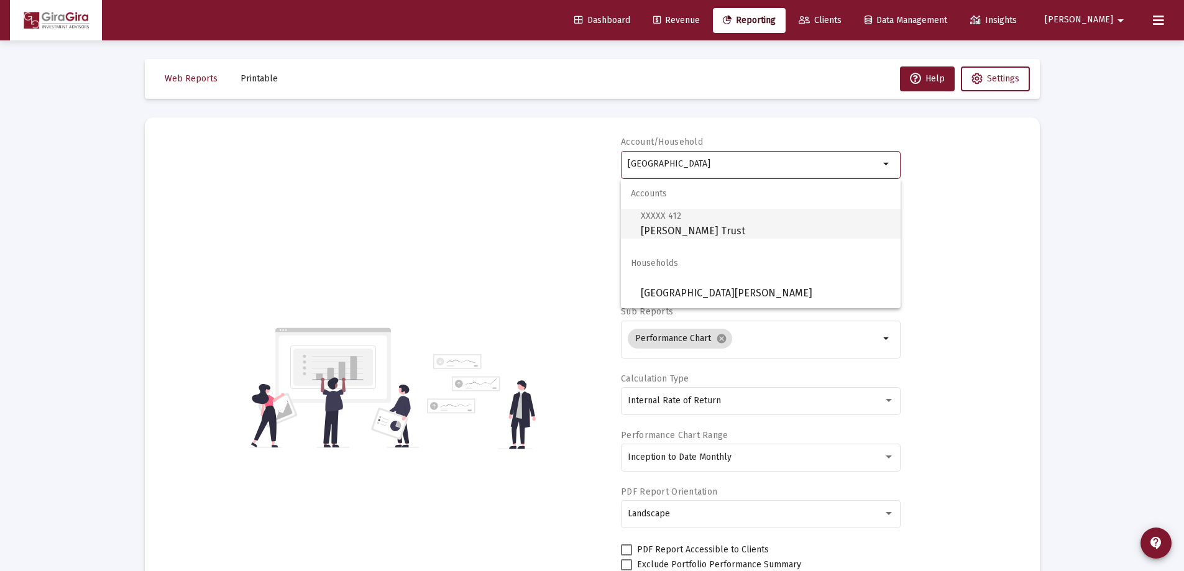
click at [659, 223] on span "XXXXX 412 [PERSON_NAME] Trust" at bounding box center [766, 223] width 250 height 30
type input "[PERSON_NAME] Trust"
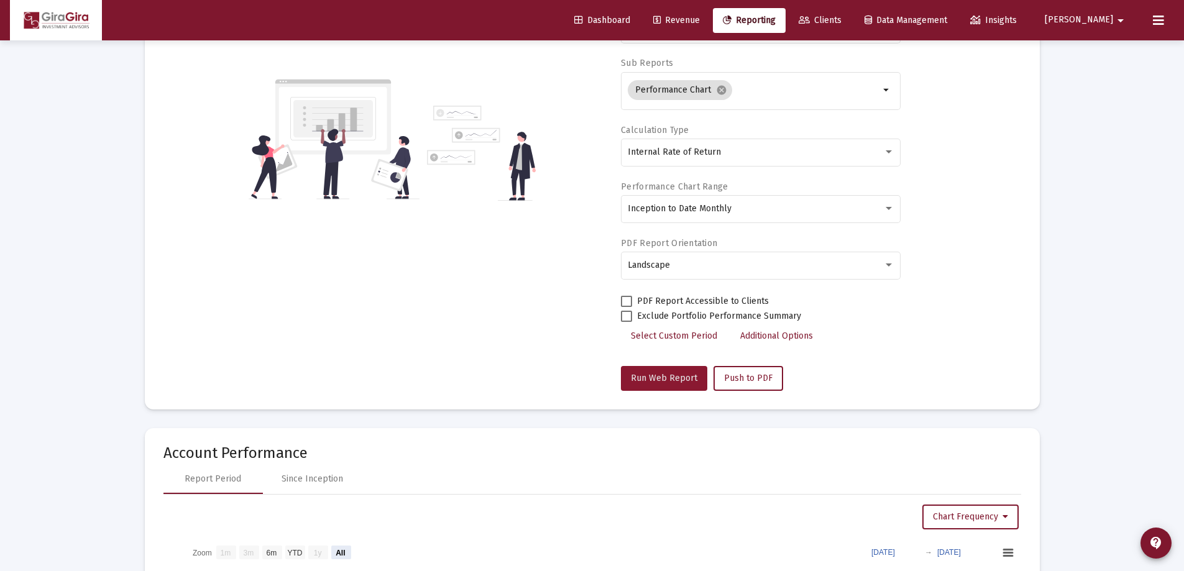
click at [668, 371] on button "Run Web Report" at bounding box center [664, 378] width 86 height 25
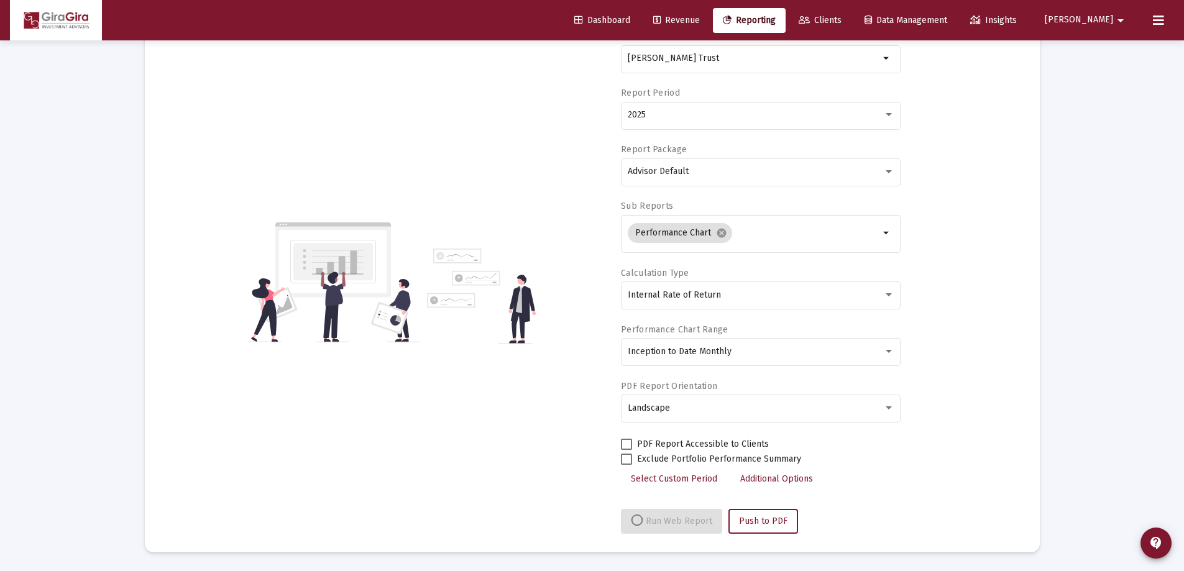
select select "View all"
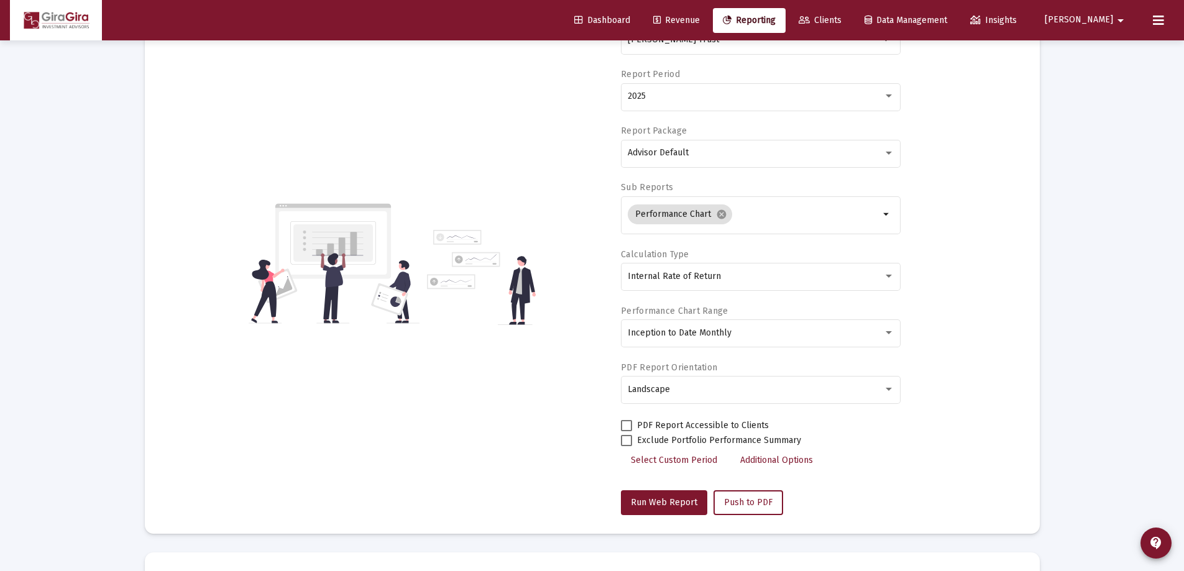
scroll to position [0, 0]
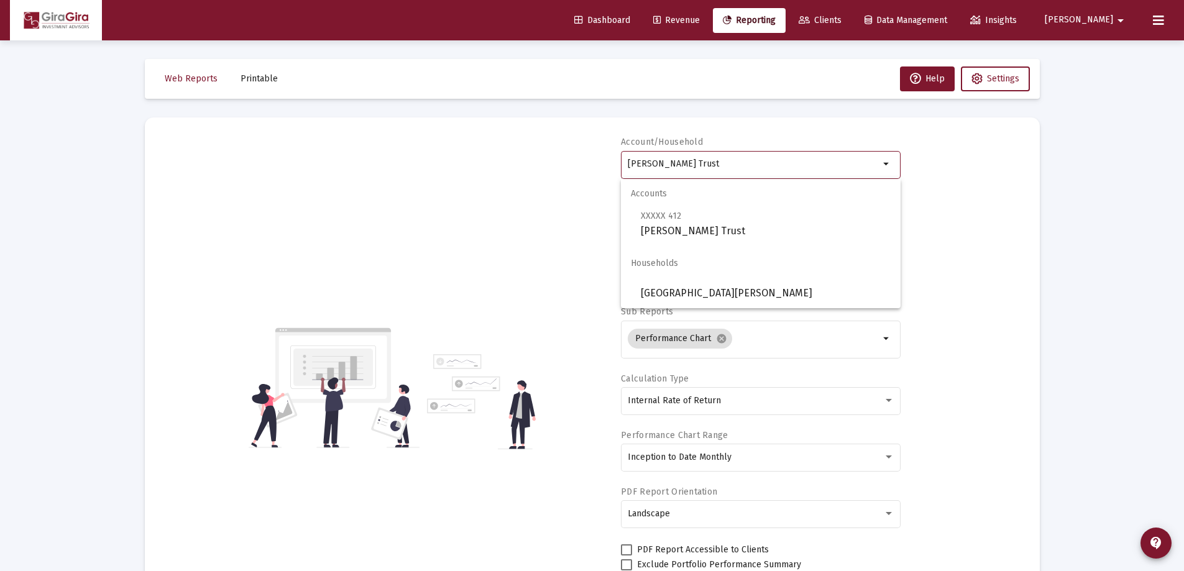
drag, startPoint x: 628, startPoint y: 160, endPoint x: 1189, endPoint y: 163, distance: 560.7
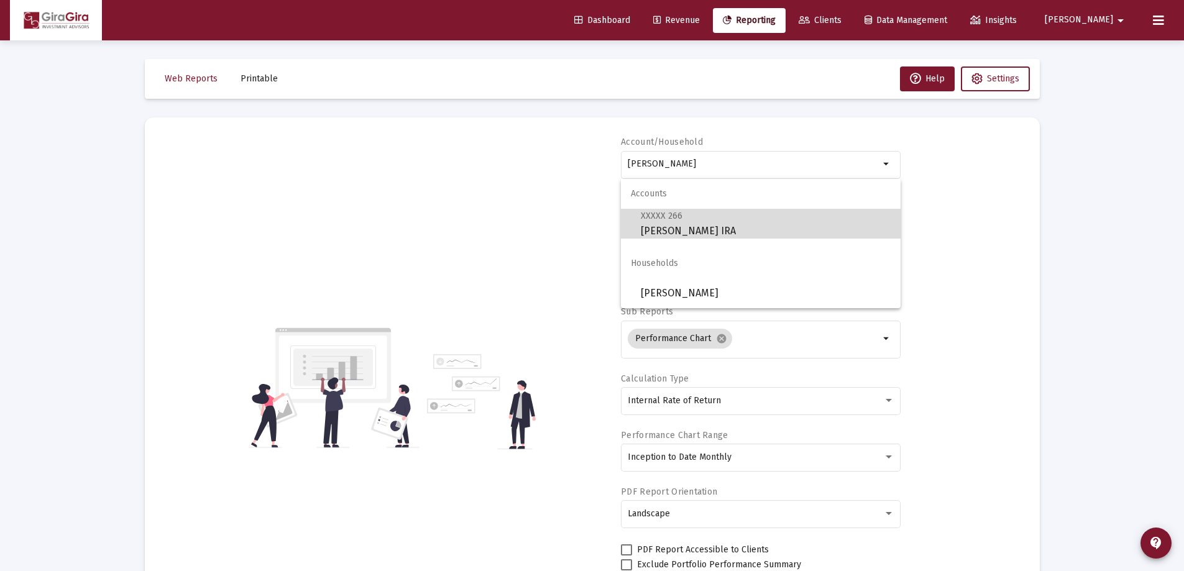
click at [661, 226] on span "XXXXX 266 [PERSON_NAME] IRA" at bounding box center [766, 223] width 250 height 30
type input "[PERSON_NAME] IRA"
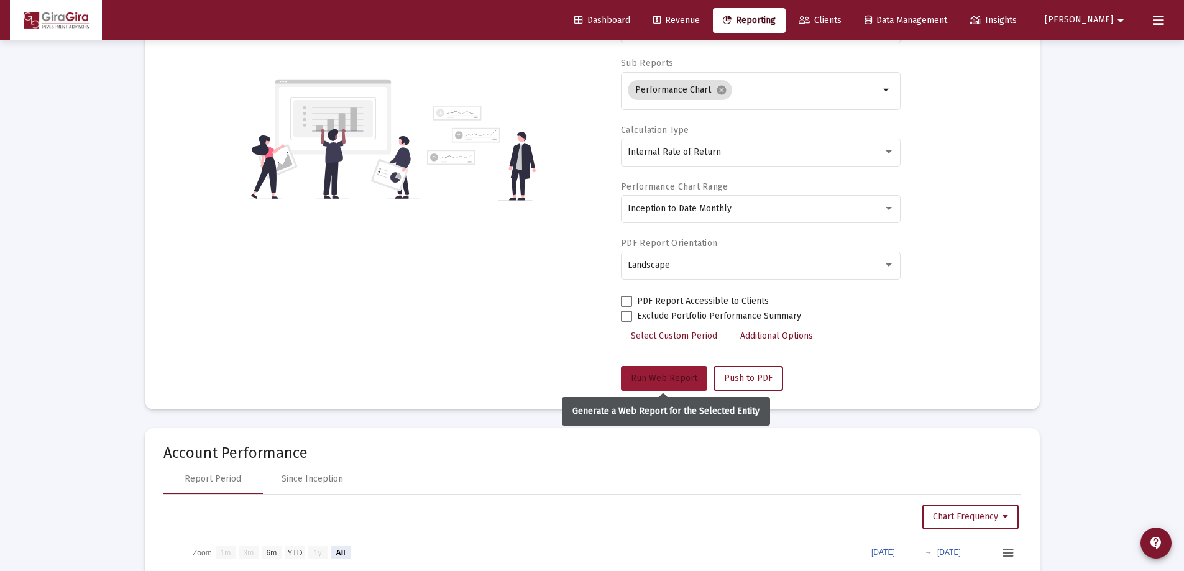
click at [674, 381] on span "Run Web Report" at bounding box center [664, 378] width 67 height 11
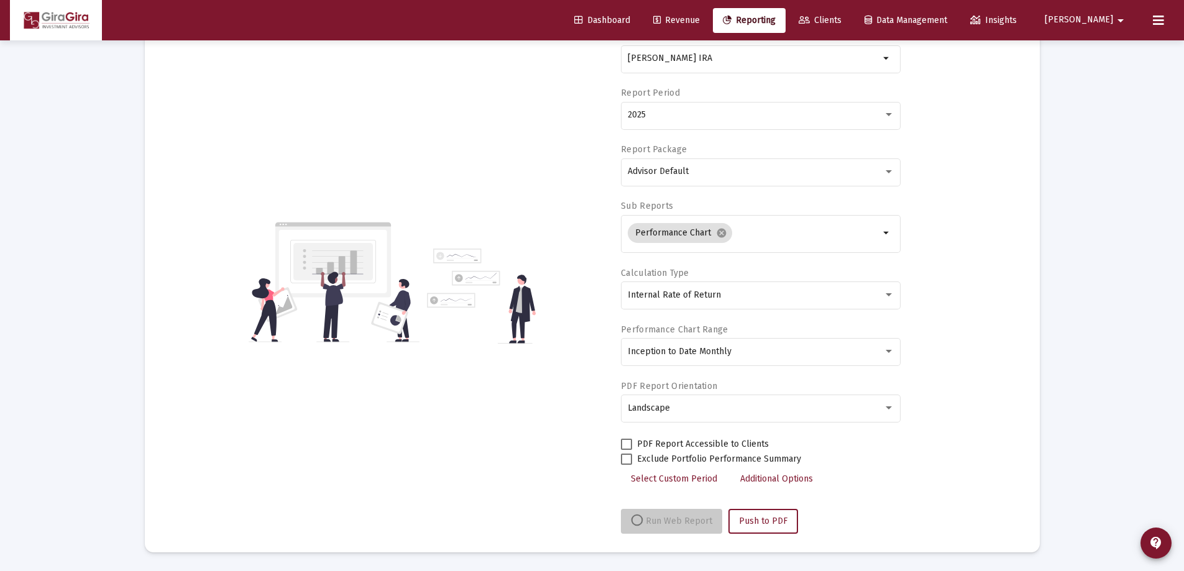
scroll to position [106, 0]
select select "View all"
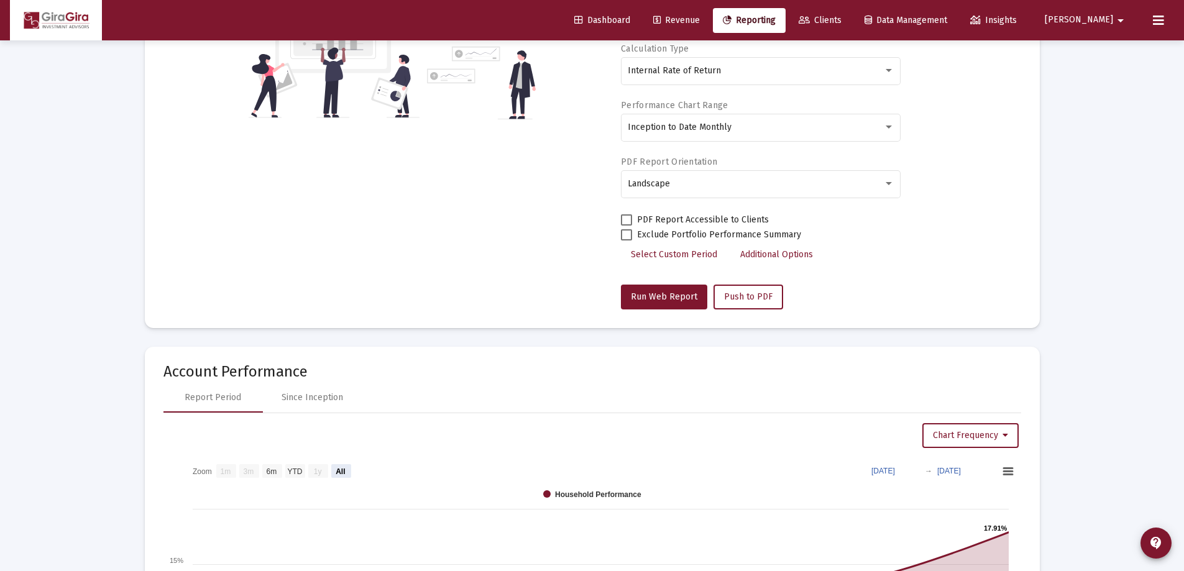
scroll to position [435, 0]
